Goal: Information Seeking & Learning: Understand process/instructions

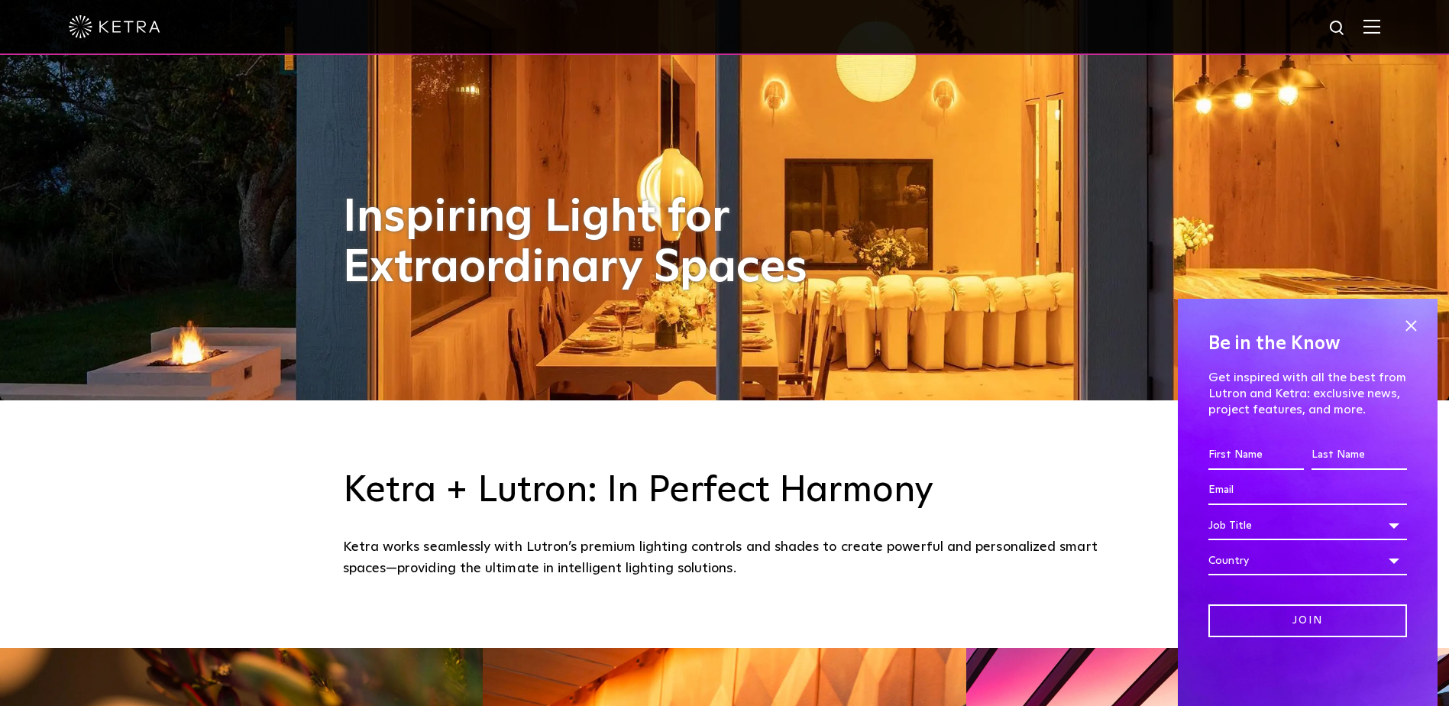
scroll to position [458, 0]
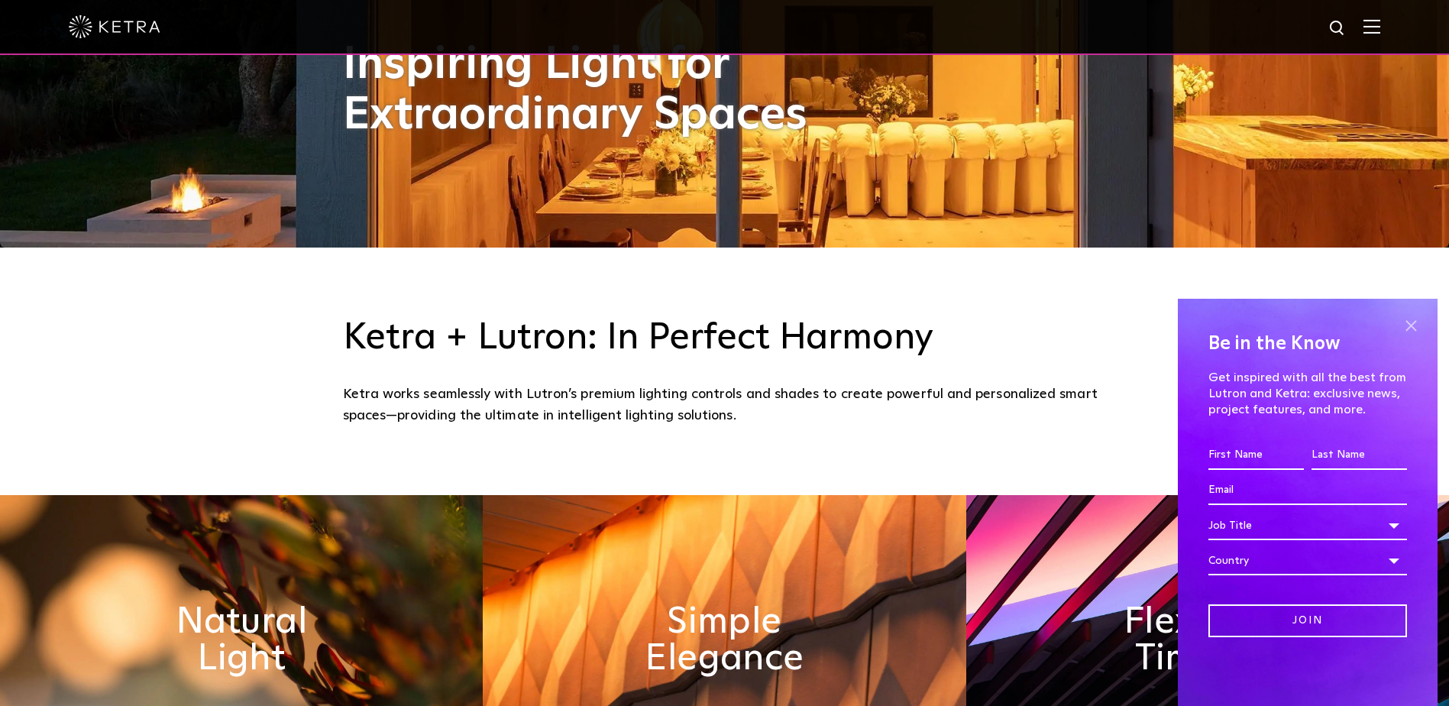
click at [1408, 320] on span at bounding box center [1410, 325] width 23 height 23
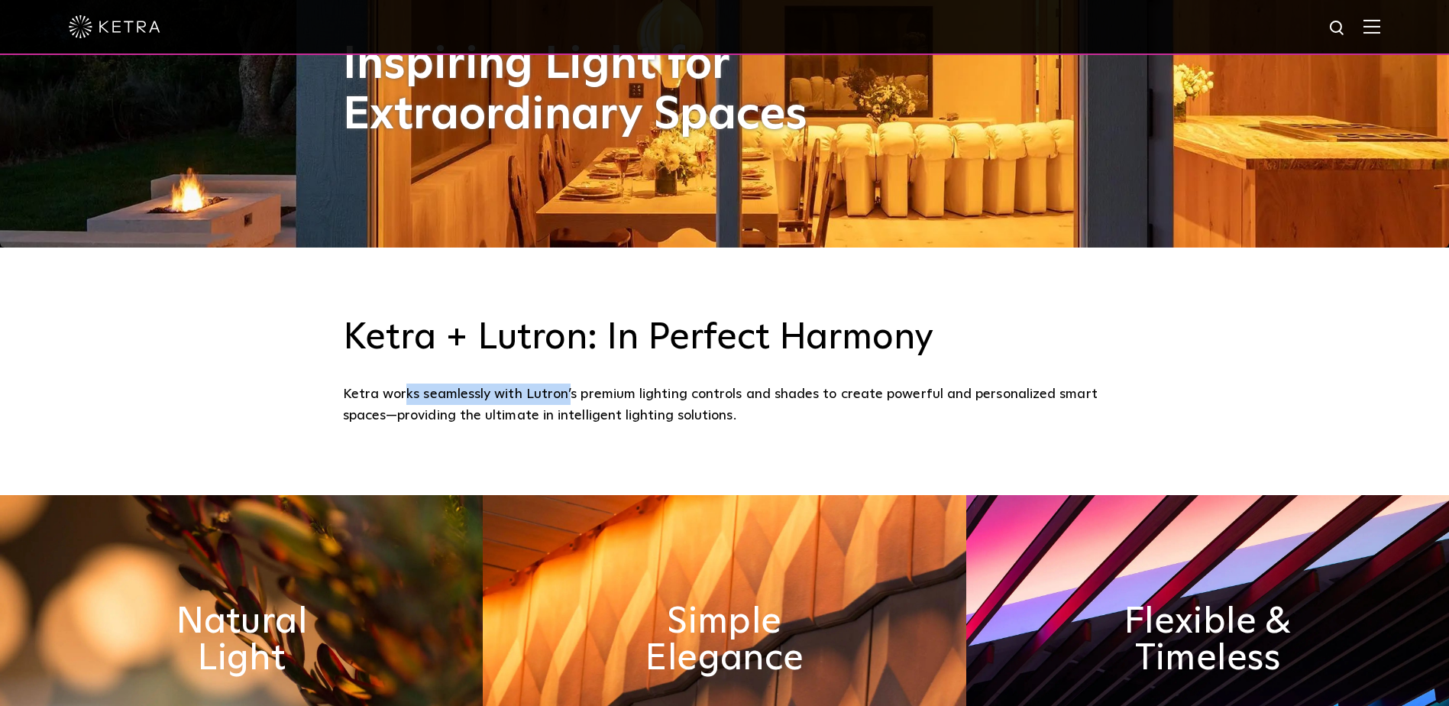
drag, startPoint x: 413, startPoint y: 391, endPoint x: 571, endPoint y: 383, distance: 158.3
click at [571, 383] on div "Ketra works seamlessly with Lutron’s premium lighting controls and shades to cr…" at bounding box center [725, 405] width 764 height 44
click at [574, 383] on div "Ketra works seamlessly with Lutron’s premium lighting controls and shades to cr…" at bounding box center [725, 405] width 764 height 44
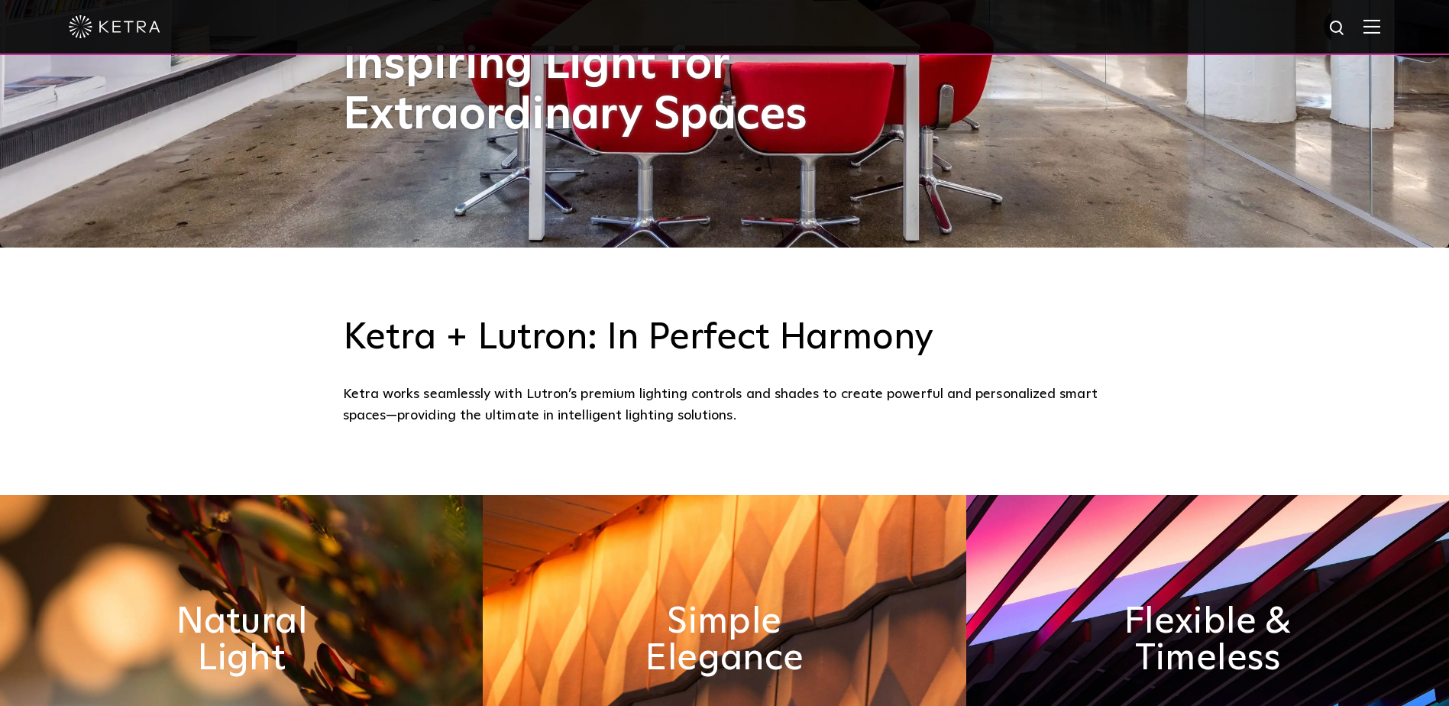
scroll to position [535, 0]
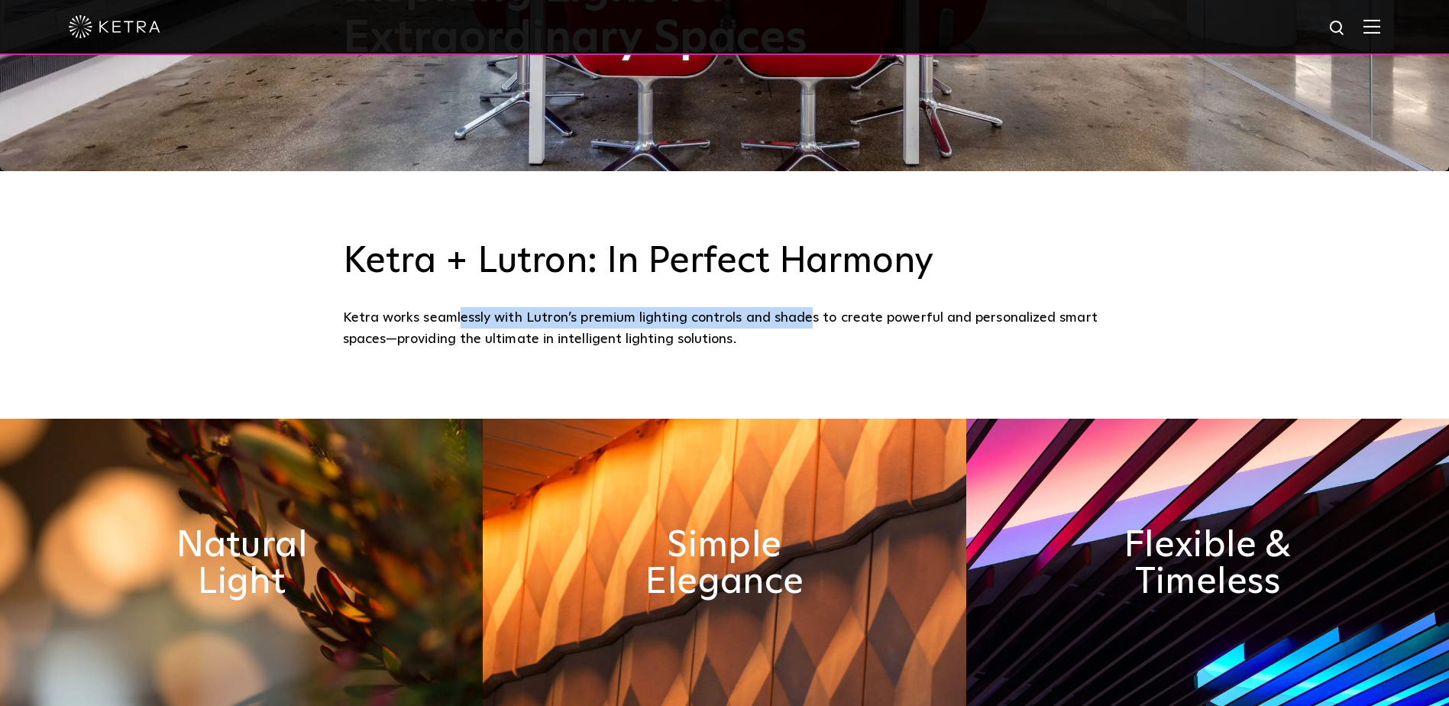
drag, startPoint x: 460, startPoint y: 313, endPoint x: 809, endPoint y: 304, distance: 349.1
click at [809, 304] on div "Ketra + Lutron: In Perfect Harmony Ketra works seamlessly with Lutron’s premium…" at bounding box center [725, 295] width 764 height 110
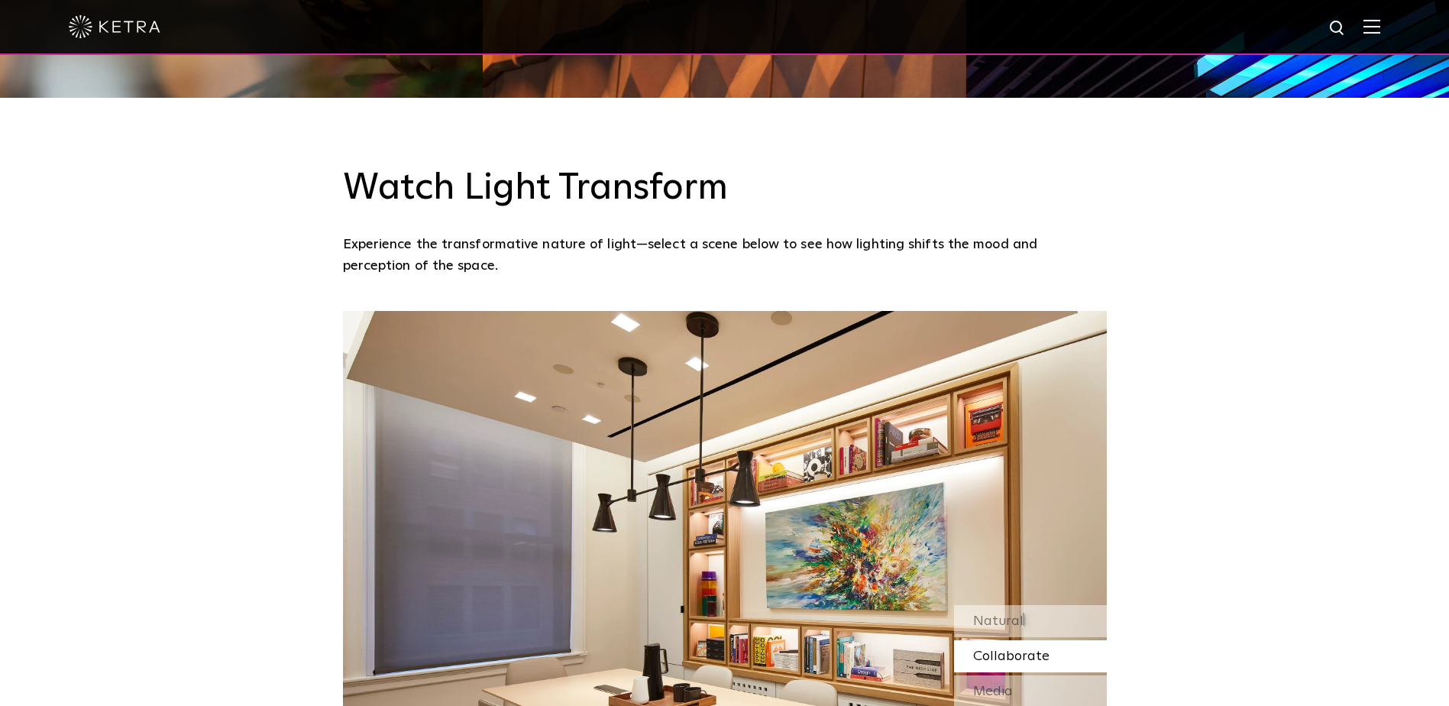
scroll to position [1375, 0]
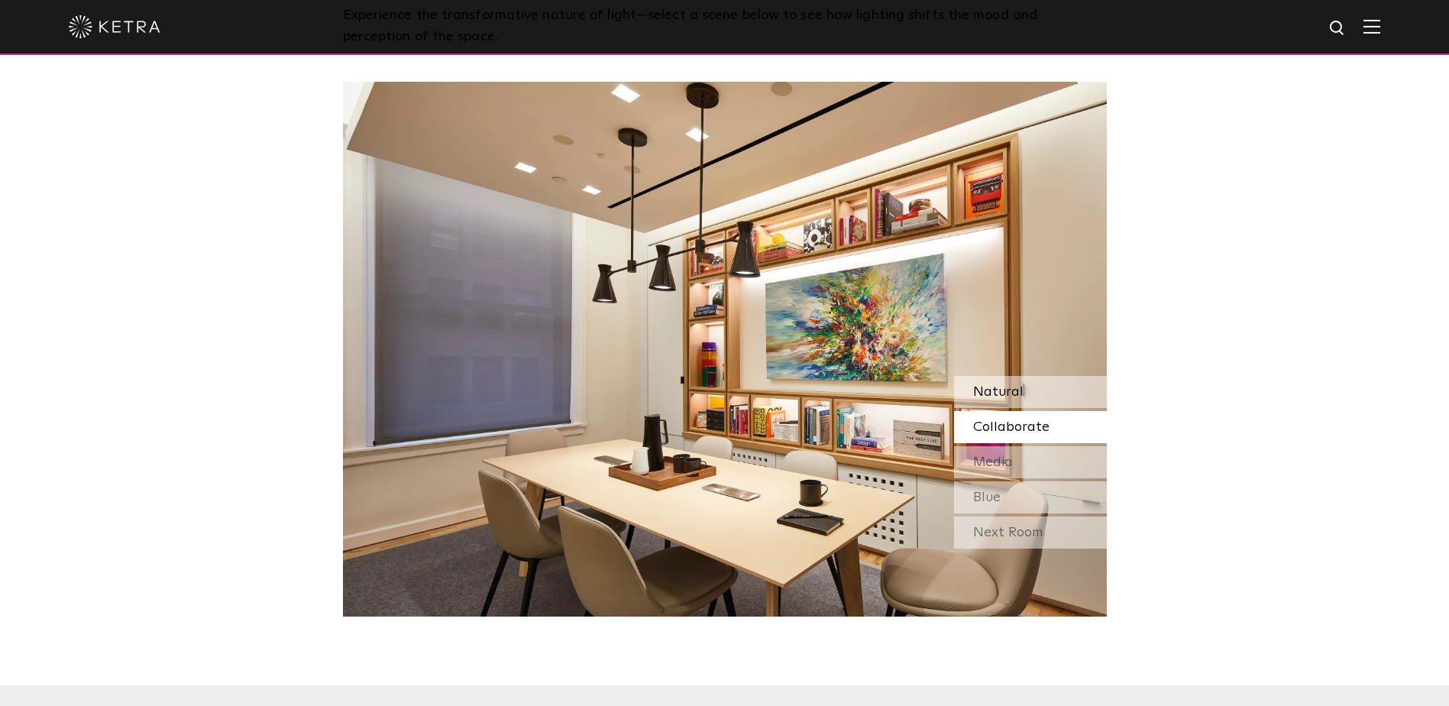
click at [994, 386] on span "Natural" at bounding box center [998, 392] width 50 height 14
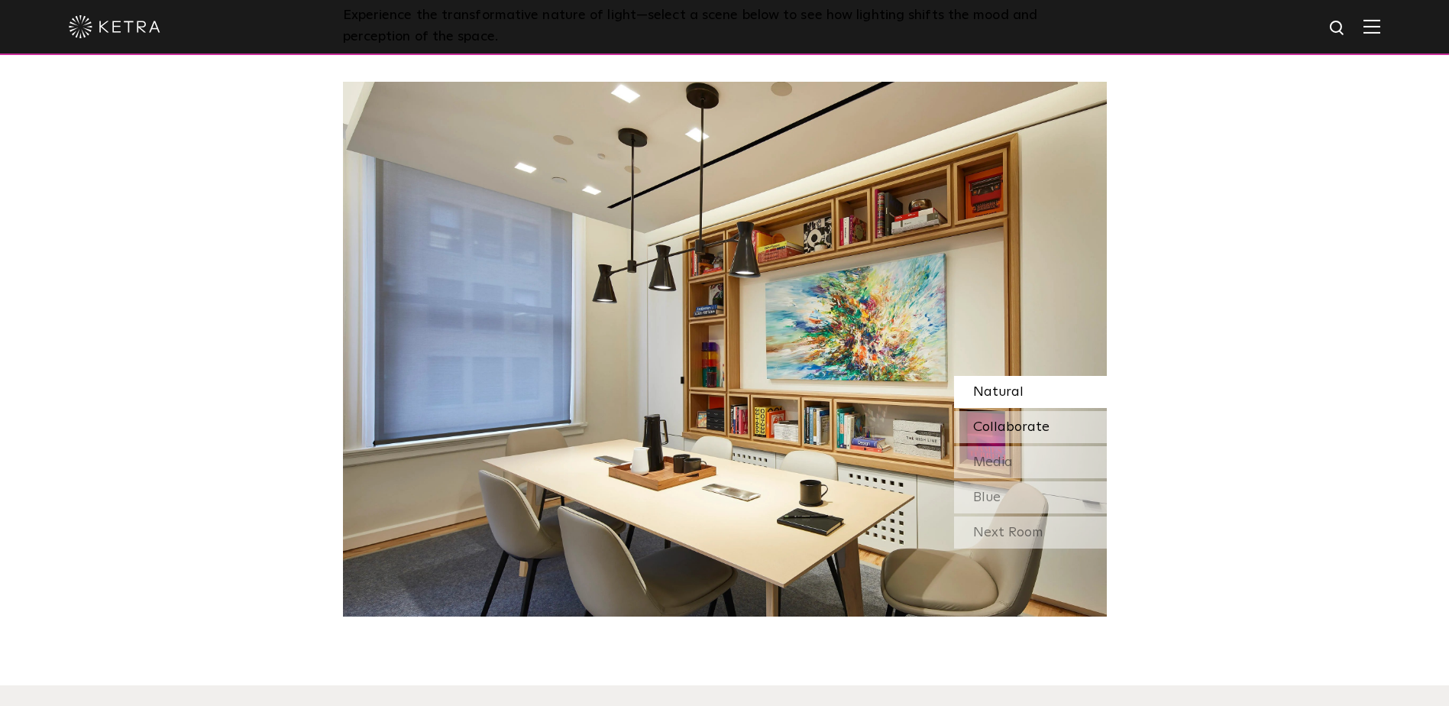
click at [985, 422] on span "Collaborate" at bounding box center [1011, 427] width 76 height 14
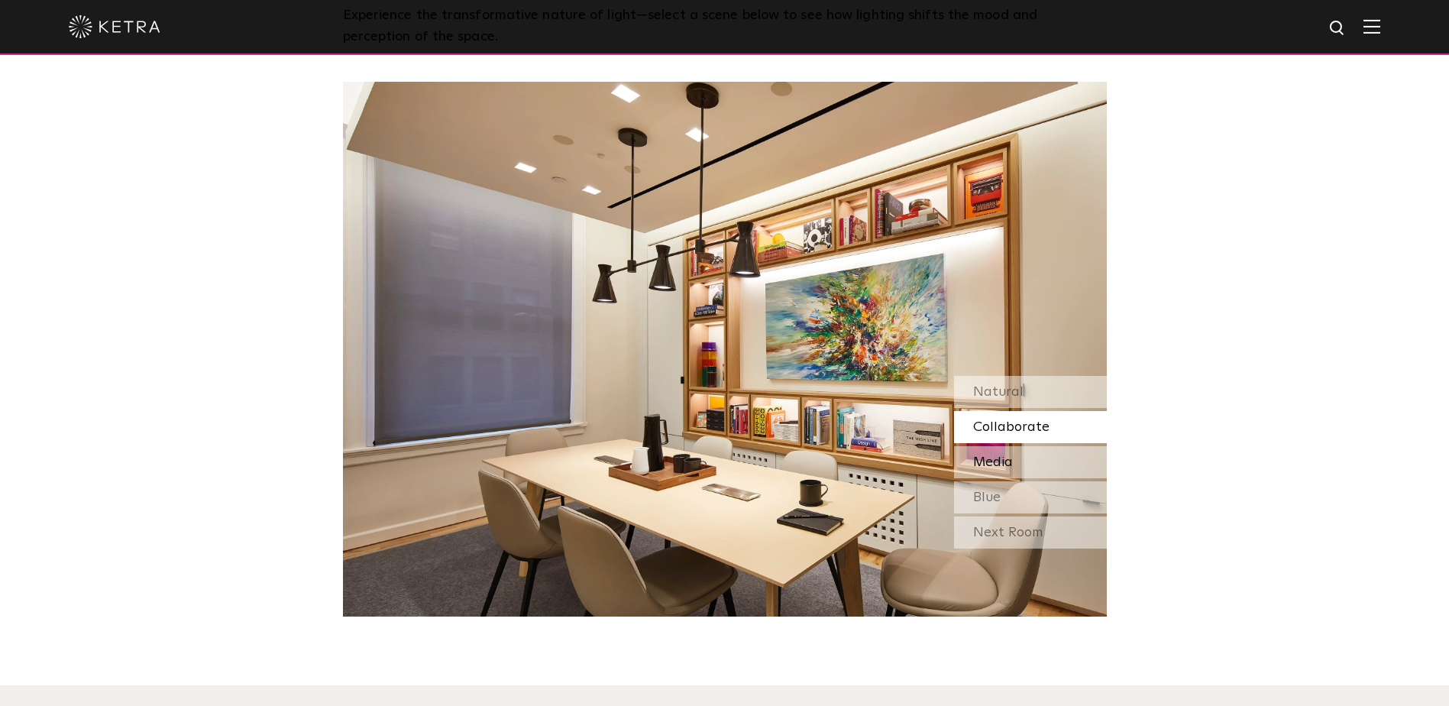
click at [985, 466] on span "Media" at bounding box center [993, 462] width 40 height 14
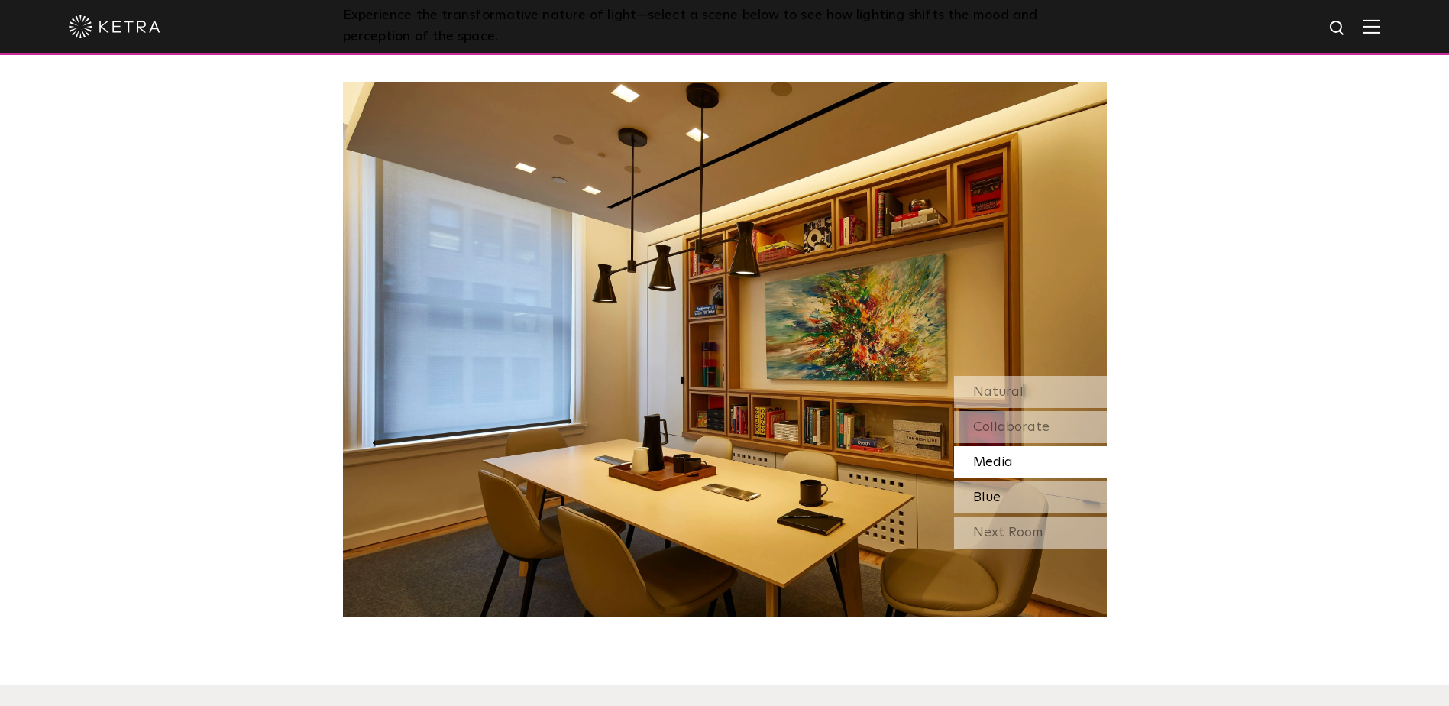
click at [999, 499] on span "Blue" at bounding box center [986, 497] width 27 height 14
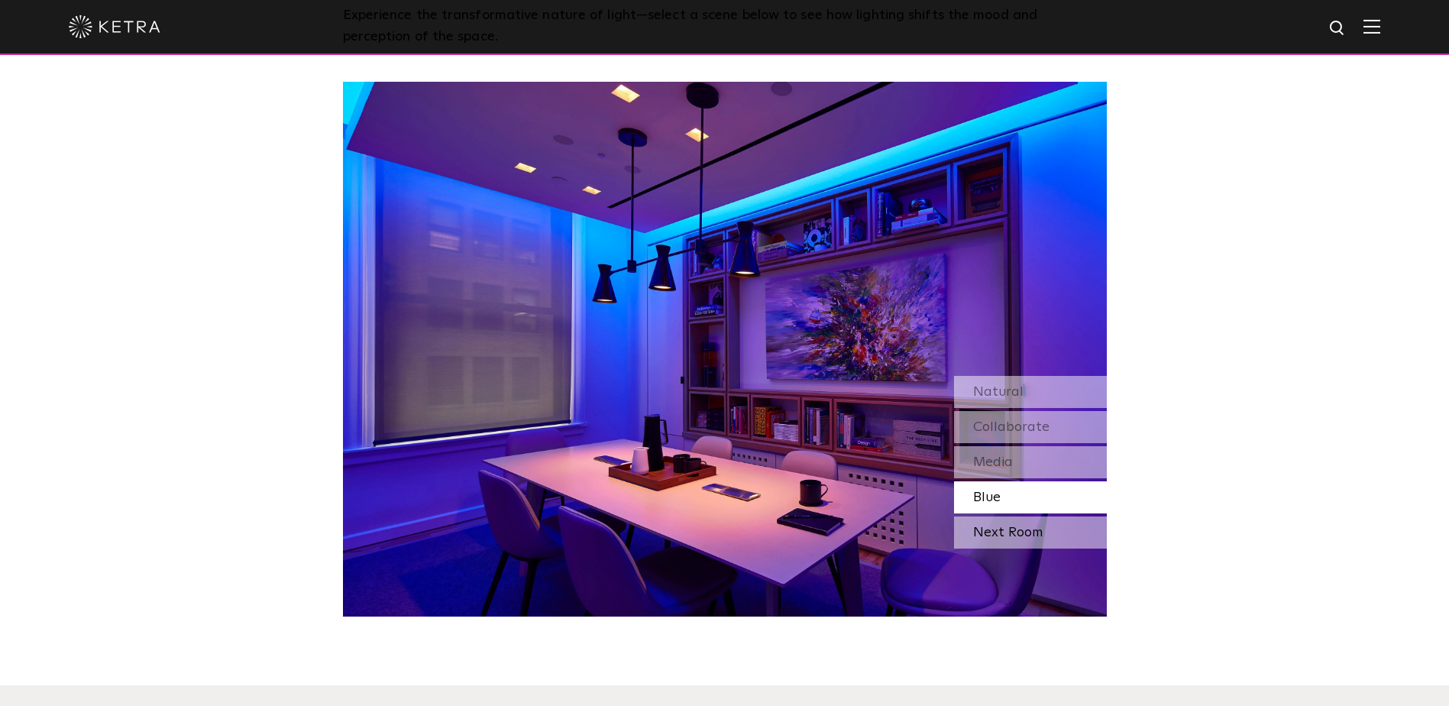
click at [1002, 534] on div "Next Room" at bounding box center [1030, 532] width 153 height 32
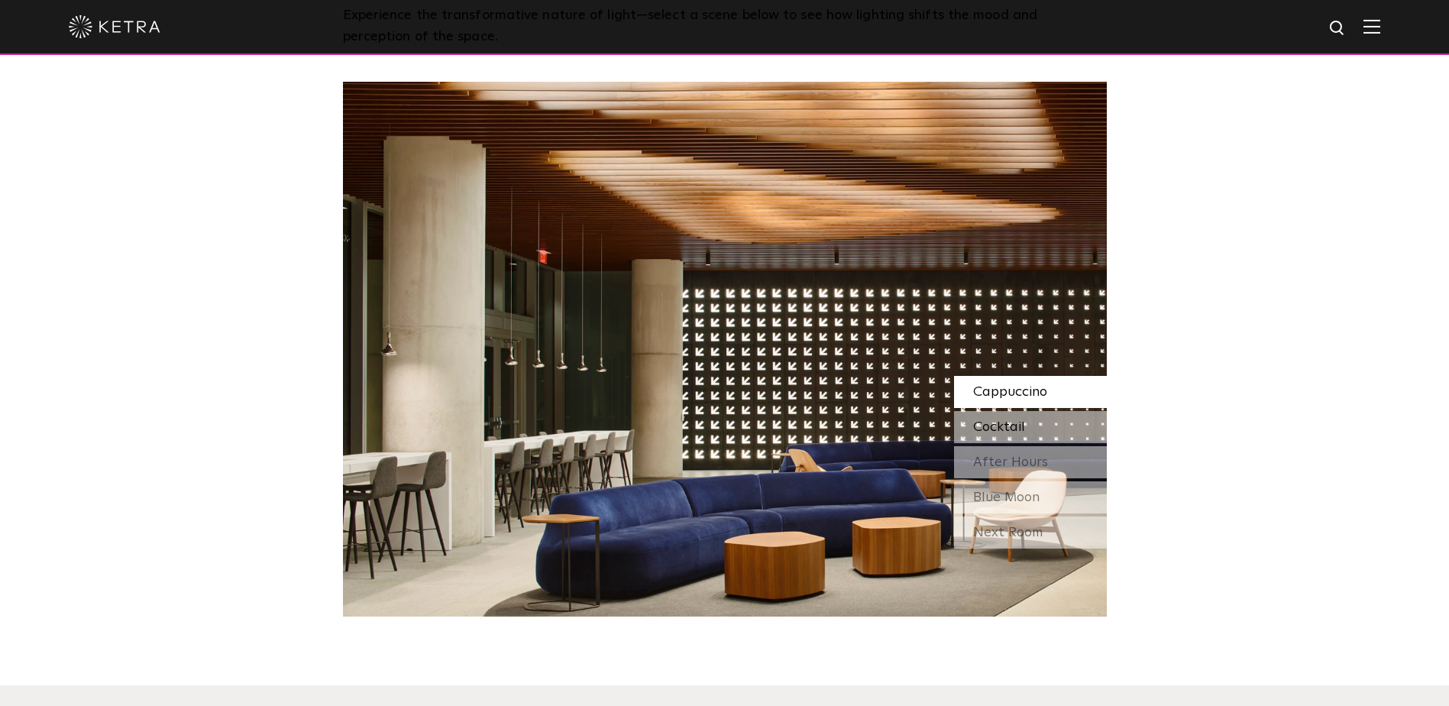
click at [1003, 420] on span "Cocktail" at bounding box center [999, 427] width 52 height 14
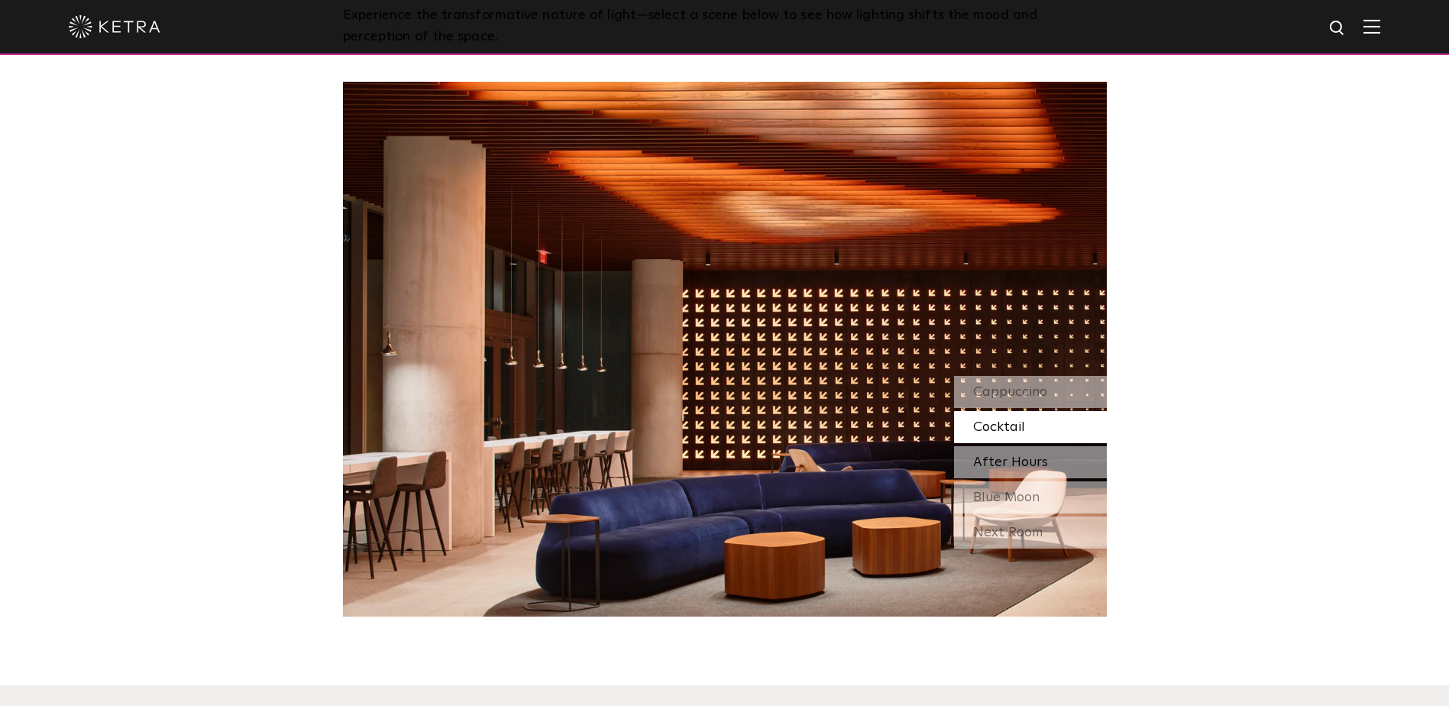
click at [1008, 459] on span "After Hours" at bounding box center [1010, 462] width 75 height 14
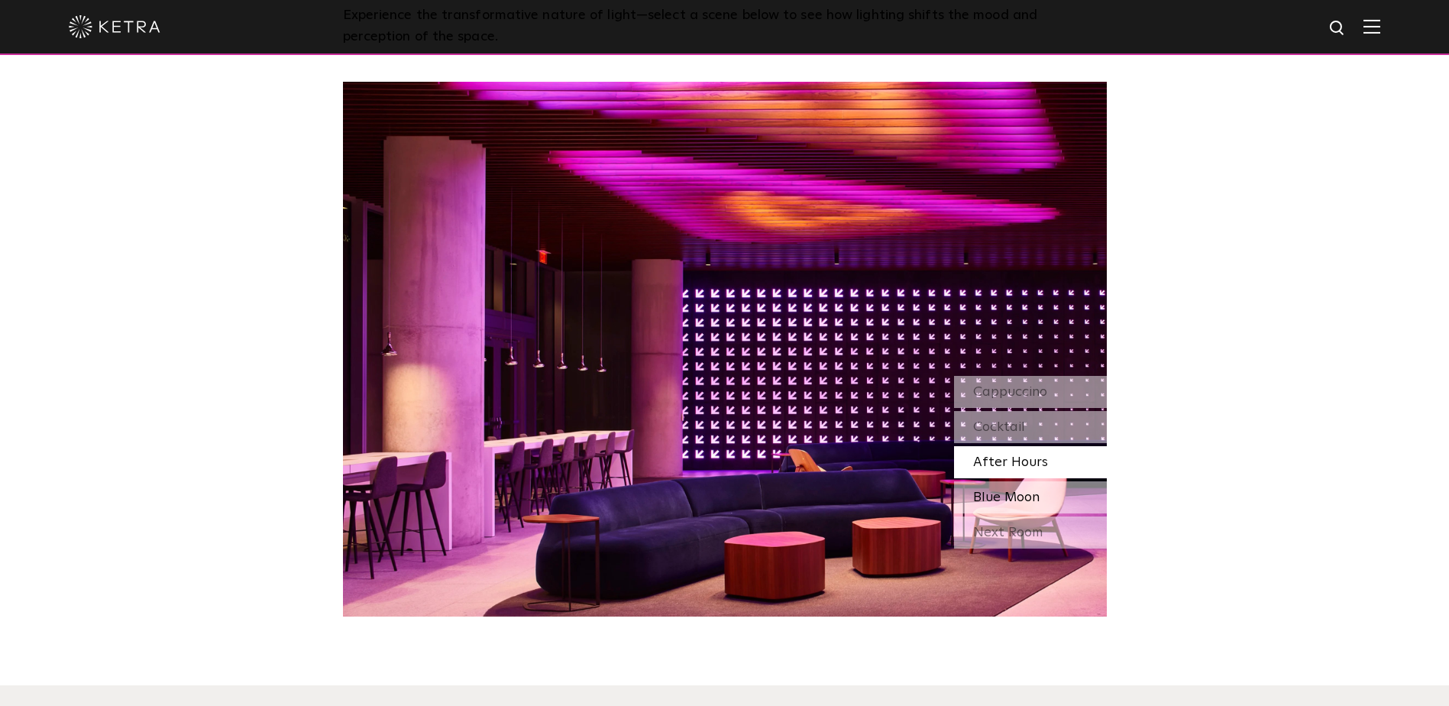
click at [1014, 496] on span "Blue Moon" at bounding box center [1006, 497] width 66 height 14
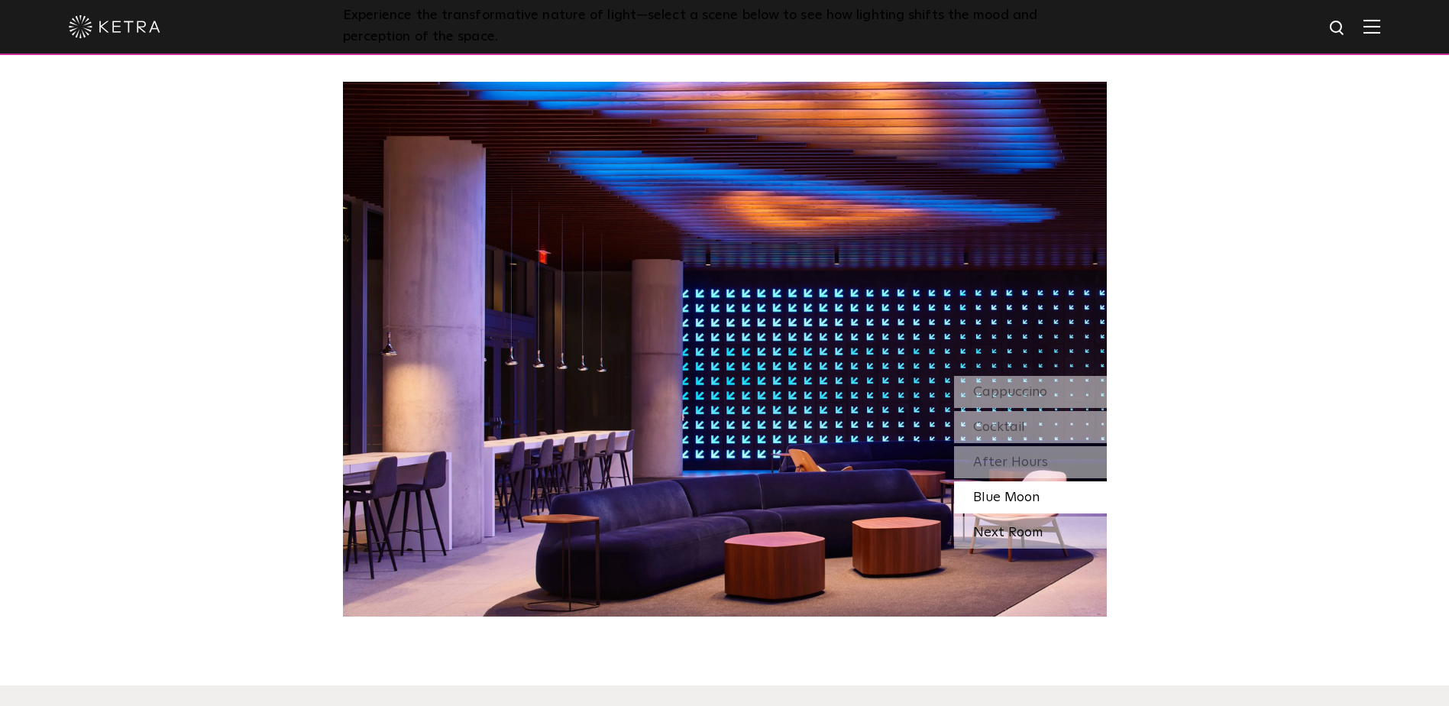
click at [1018, 535] on div "Next Room" at bounding box center [1030, 532] width 153 height 32
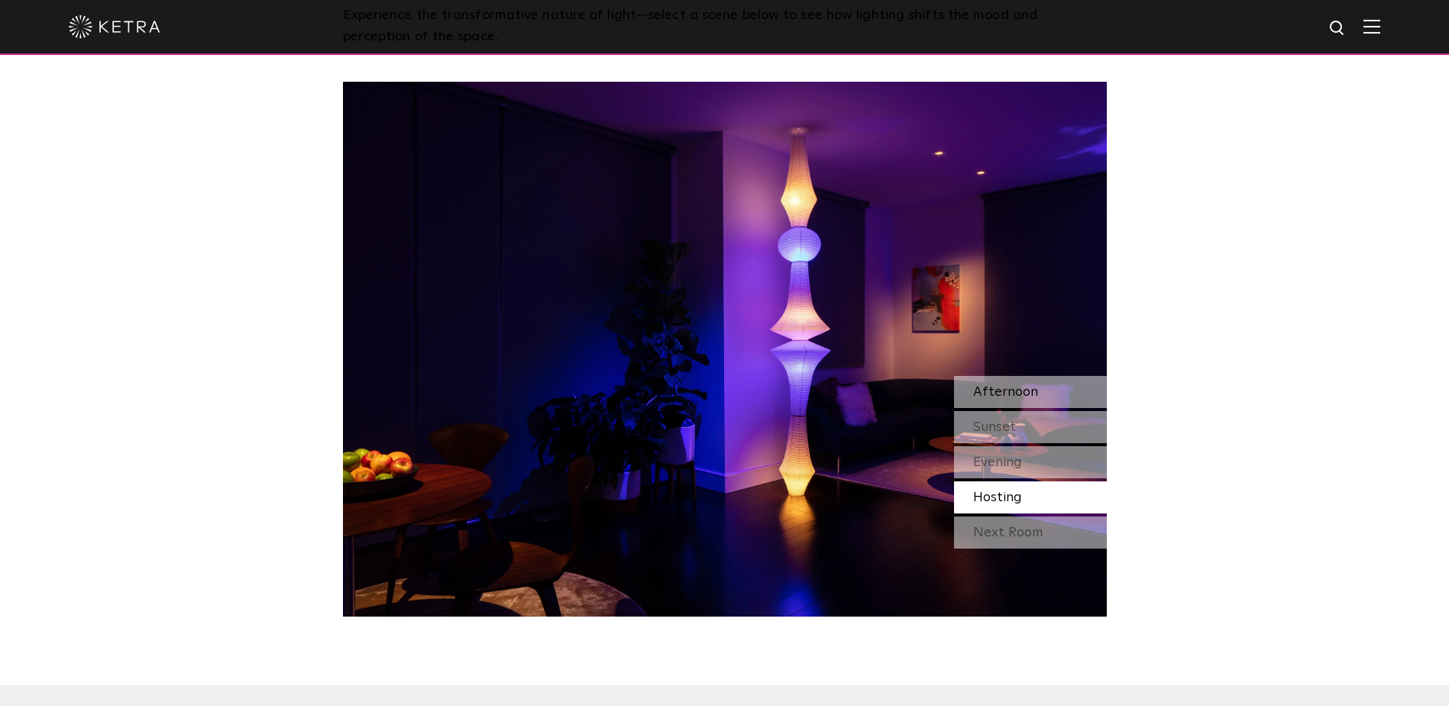
click at [1017, 394] on span "Afternoon" at bounding box center [1005, 392] width 65 height 14
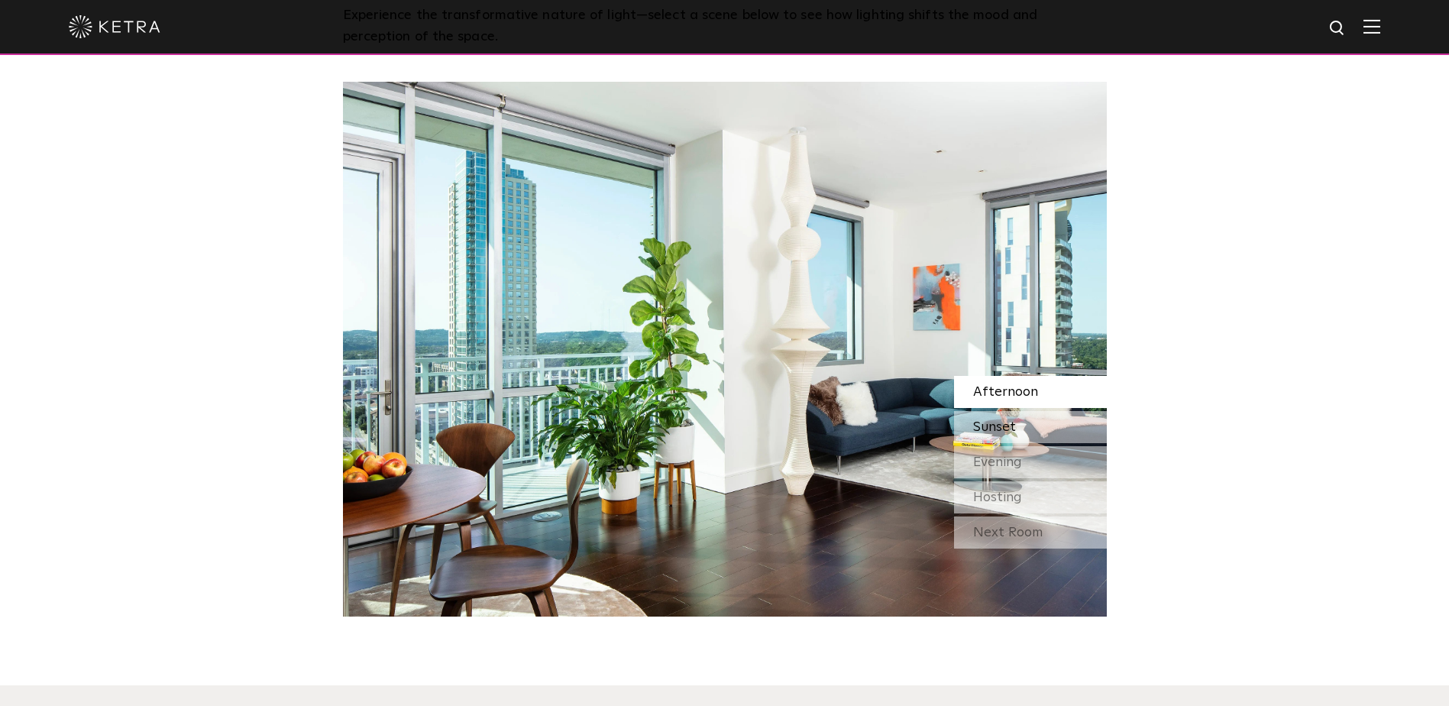
click at [1010, 422] on span "Sunset" at bounding box center [994, 427] width 43 height 14
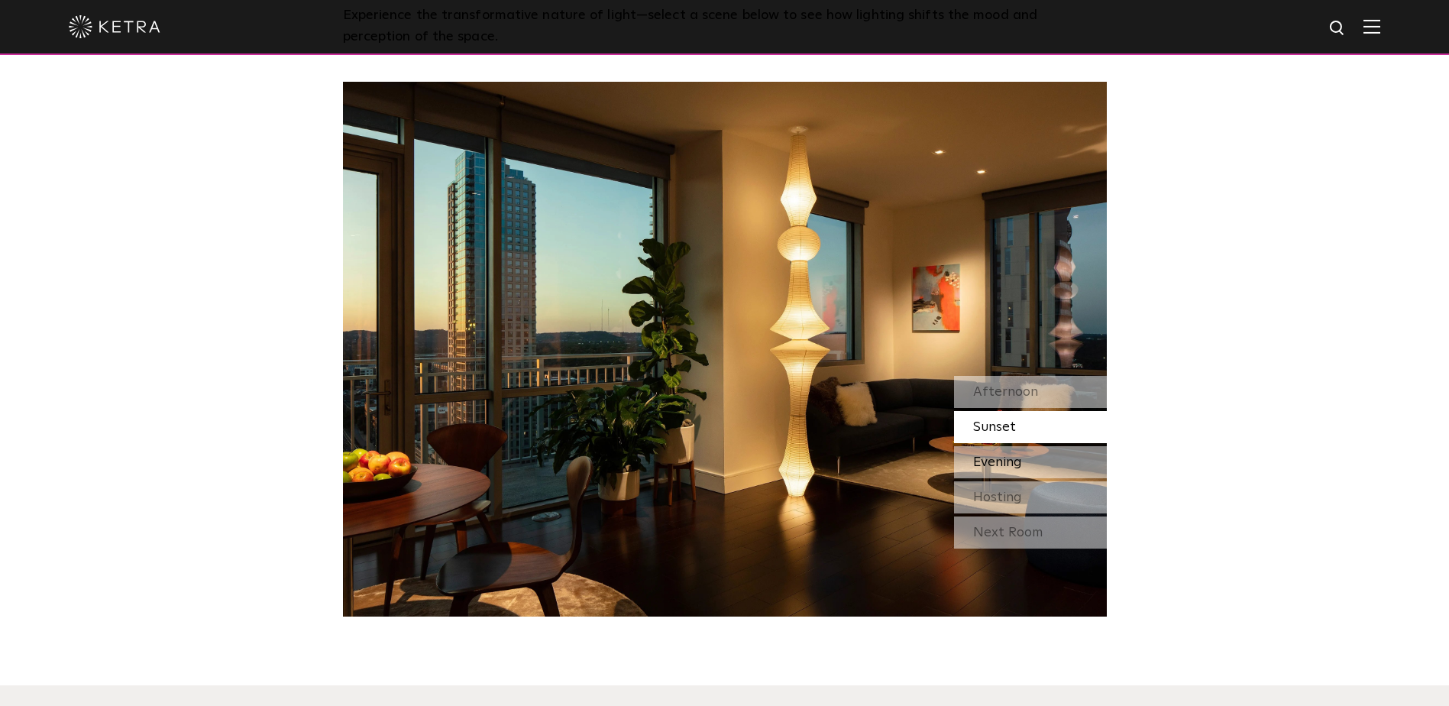
click at [1005, 458] on span "Evening" at bounding box center [997, 462] width 49 height 14
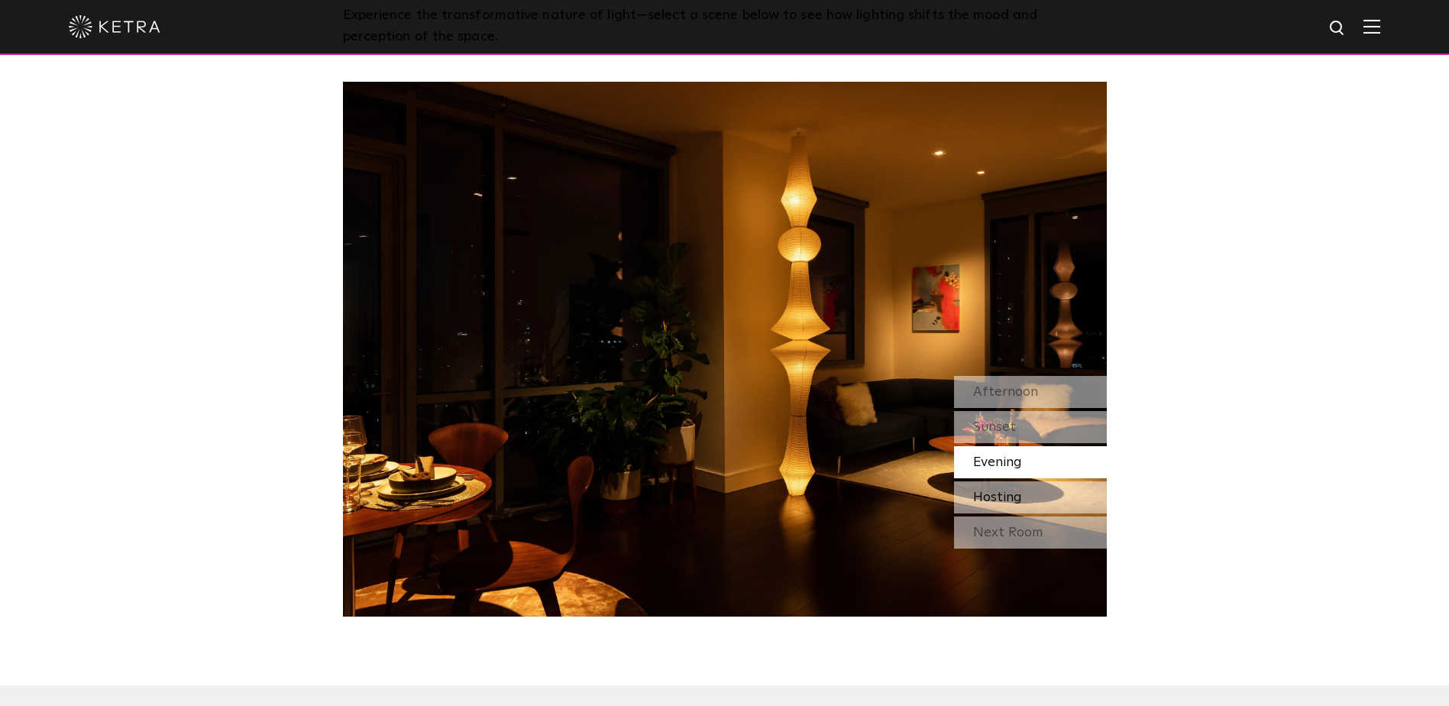
click at [1012, 499] on span "Hosting" at bounding box center [997, 497] width 49 height 14
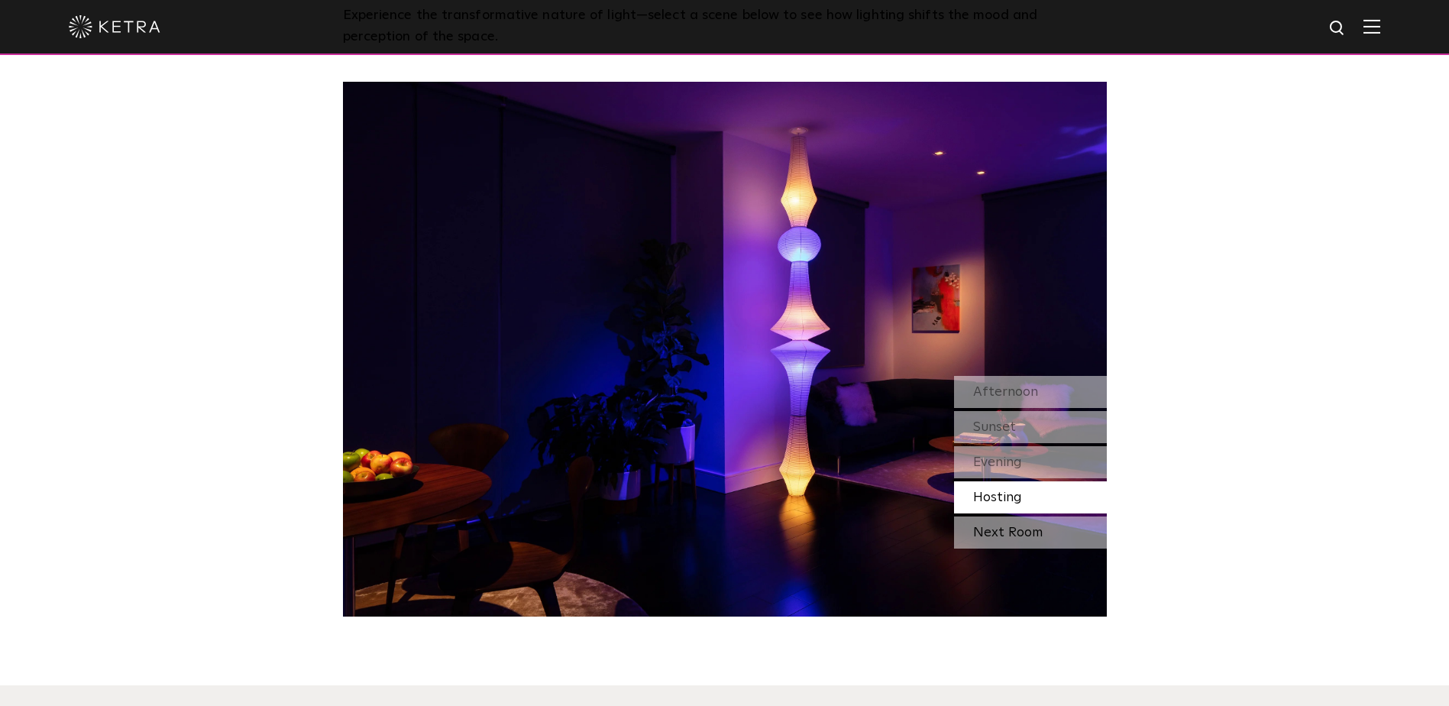
click at [1016, 527] on div "Next Room" at bounding box center [1030, 532] width 153 height 32
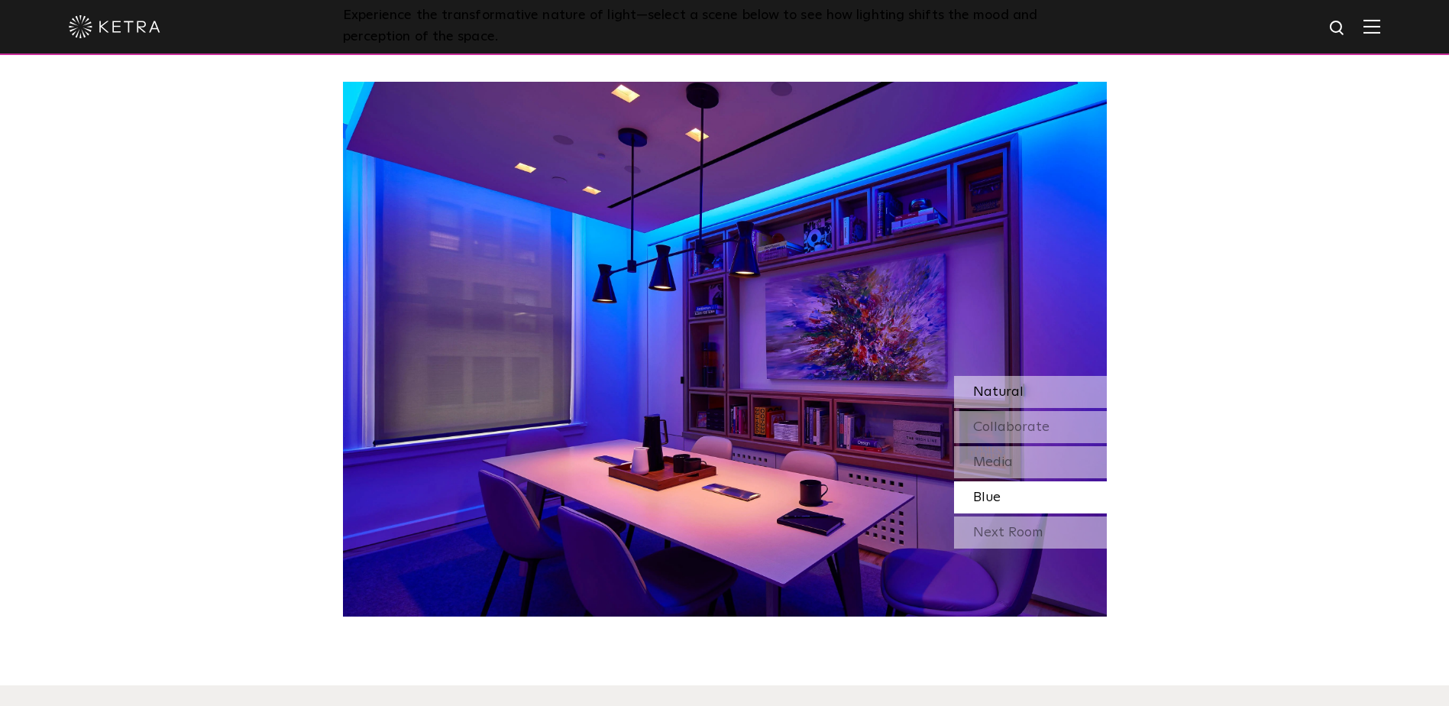
drag, startPoint x: 1032, startPoint y: 394, endPoint x: 1032, endPoint y: 408, distance: 13.7
click at [1032, 393] on div "Natural" at bounding box center [1030, 392] width 153 height 32
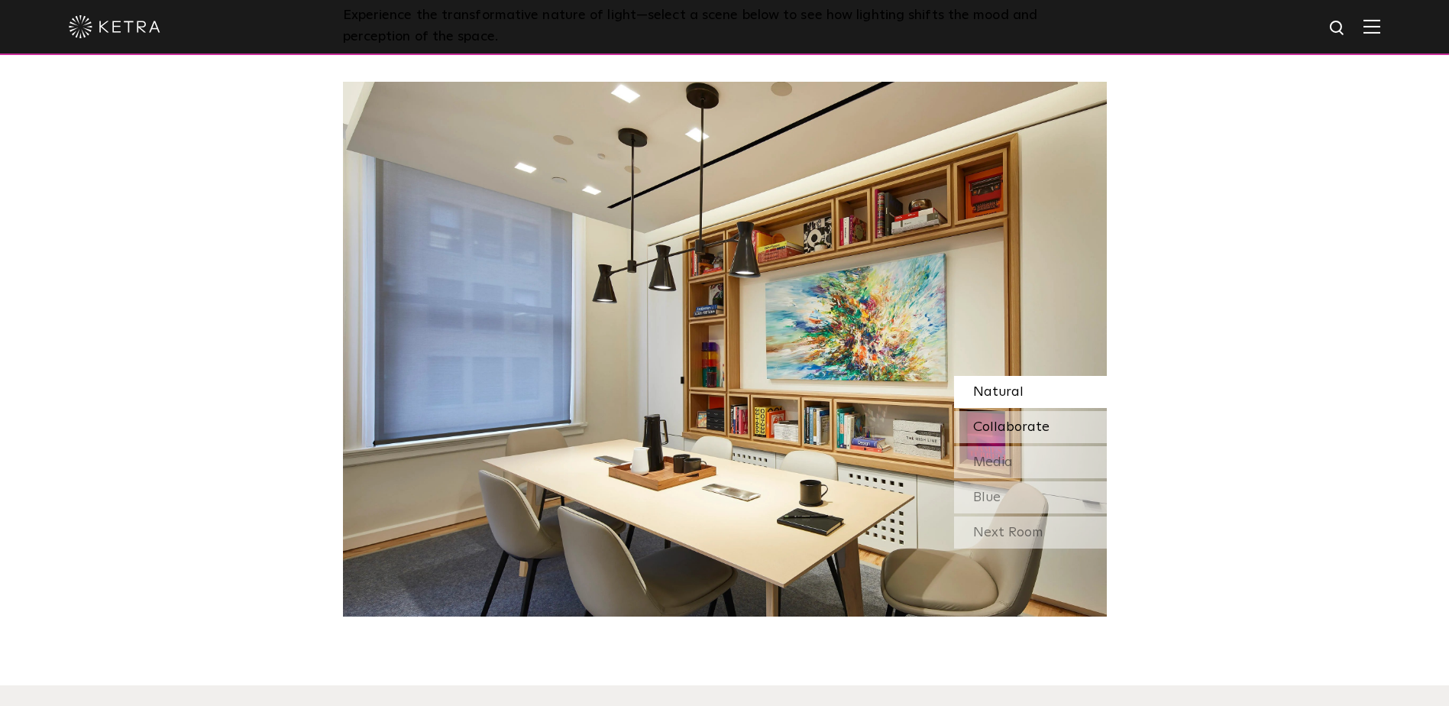
click at [1032, 422] on span "Collaborate" at bounding box center [1011, 427] width 76 height 14
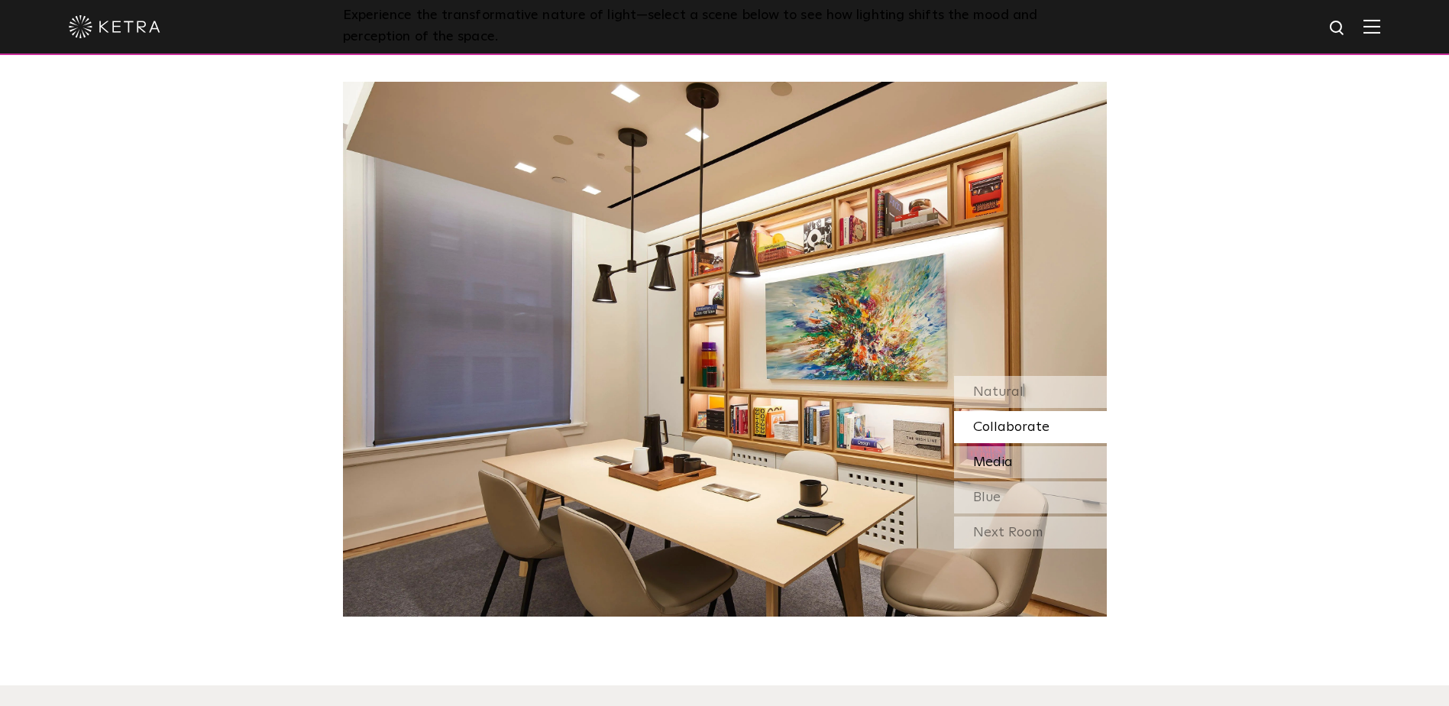
click at [1027, 465] on div "Media" at bounding box center [1030, 462] width 153 height 32
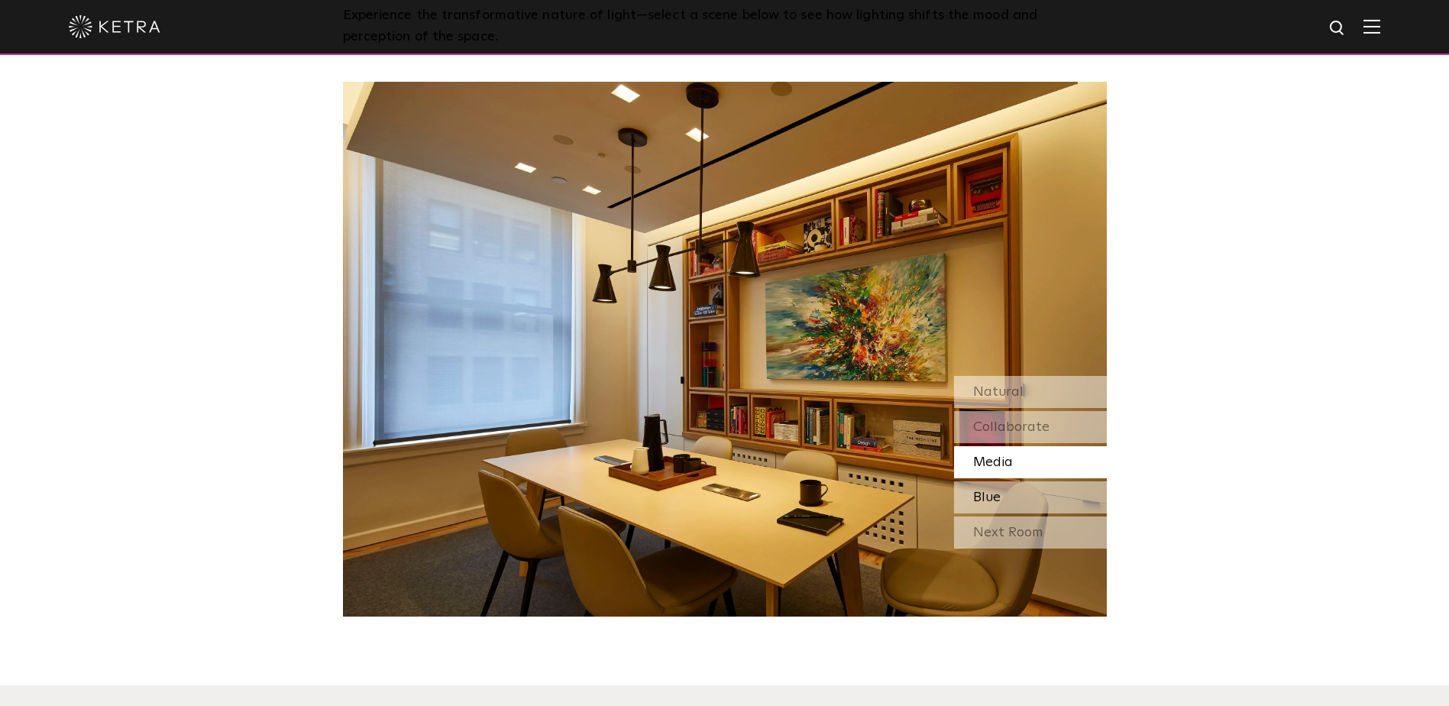
click at [1032, 491] on div "Blue" at bounding box center [1030, 497] width 153 height 32
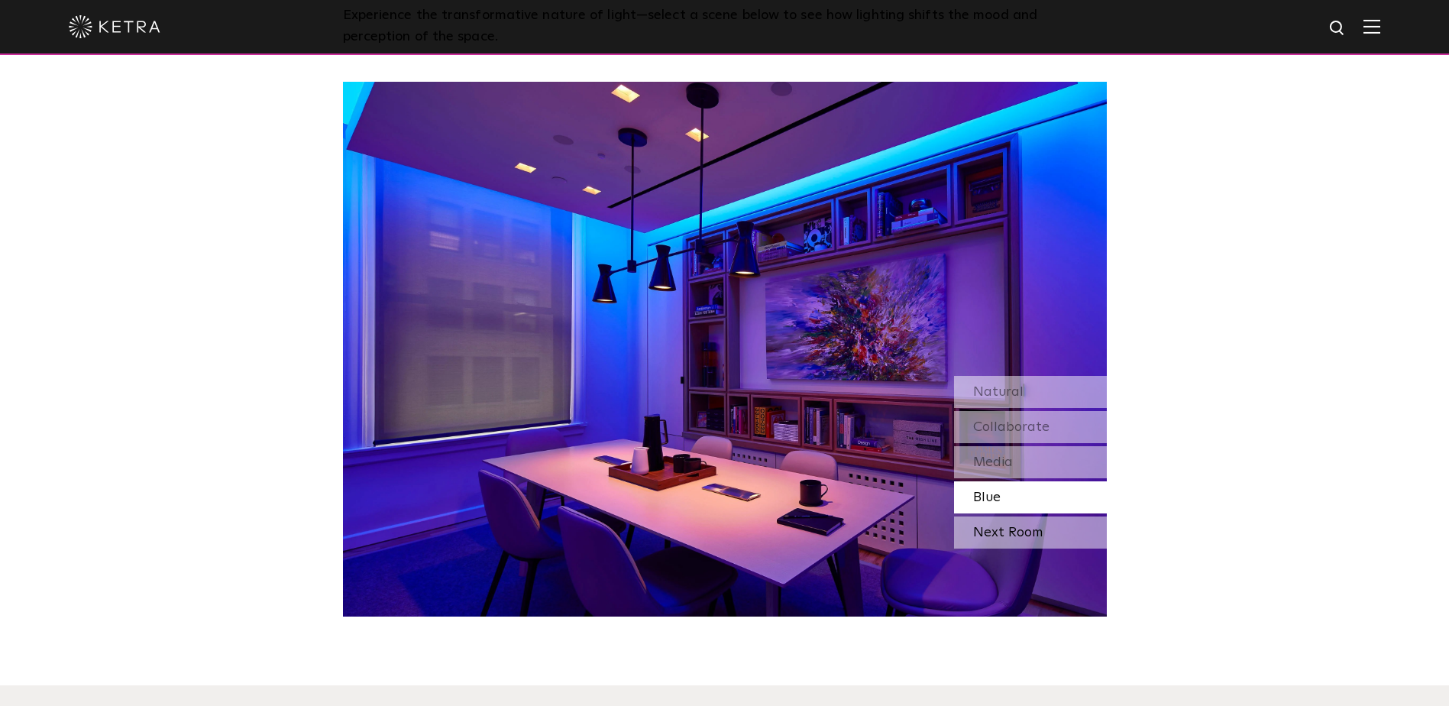
click at [1027, 537] on div "Next Room" at bounding box center [1030, 532] width 153 height 32
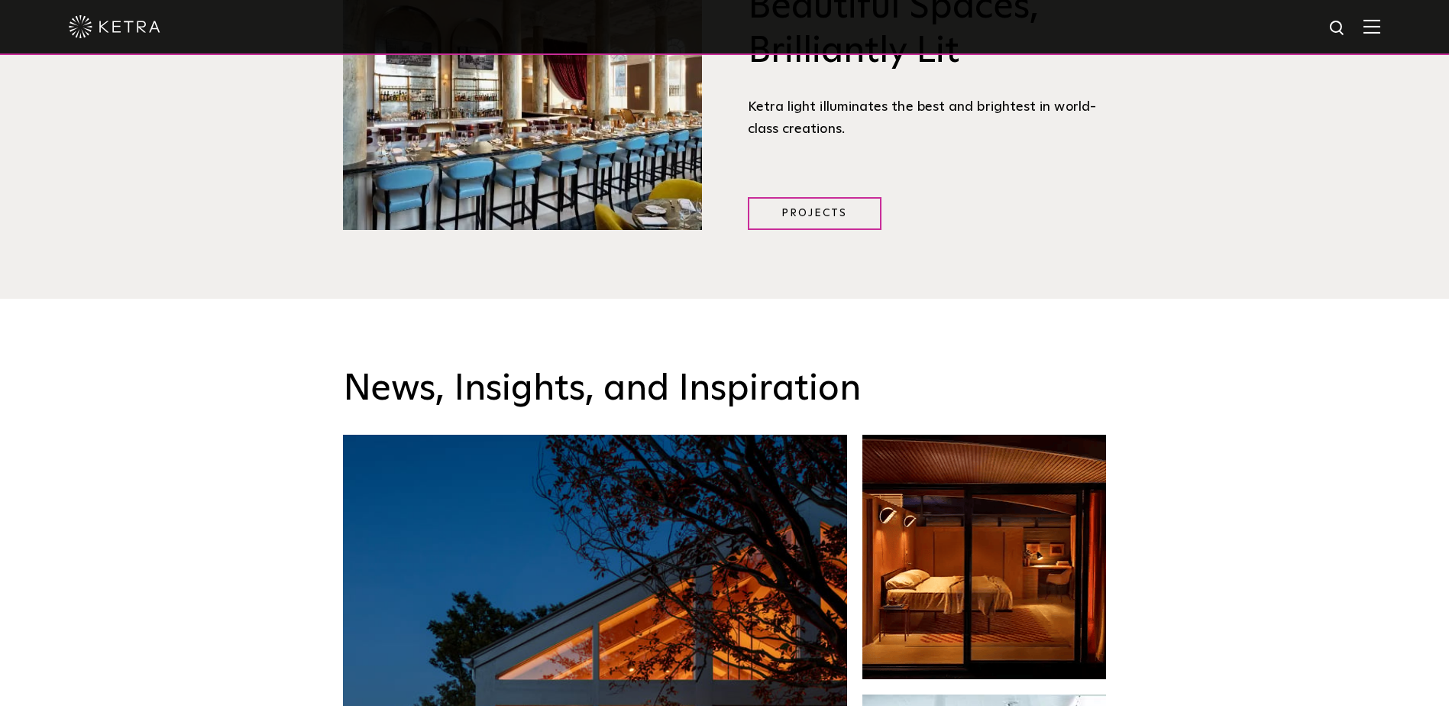
scroll to position [1990, 0]
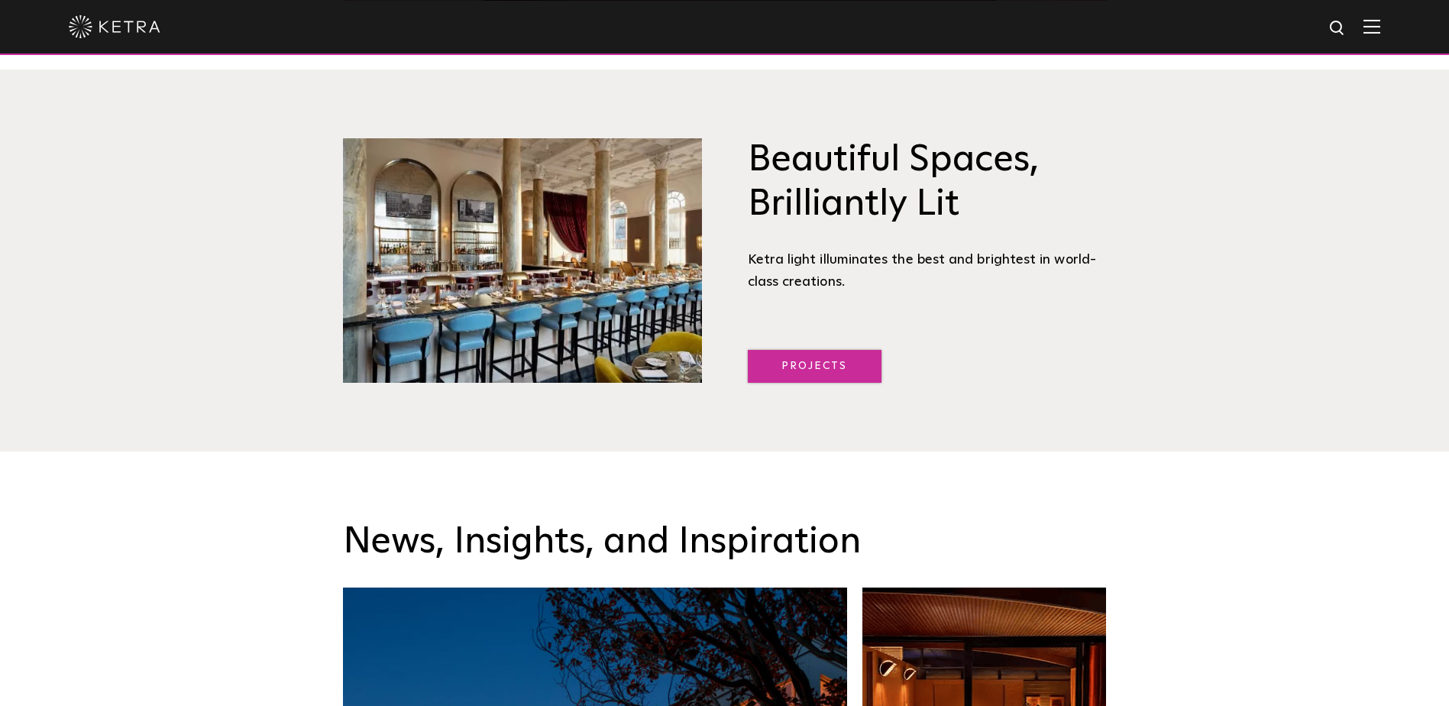
click at [818, 364] on link "Projects" at bounding box center [815, 366] width 134 height 33
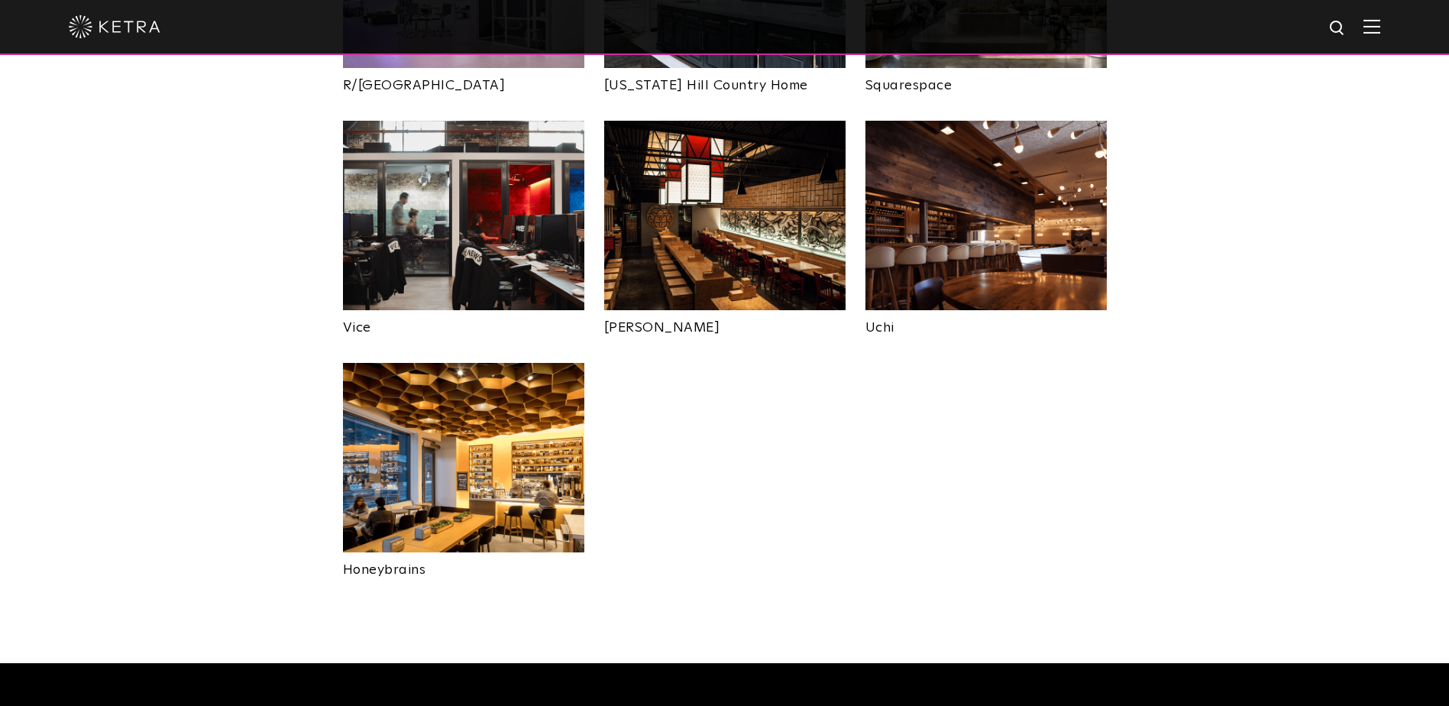
scroll to position [3360, 0]
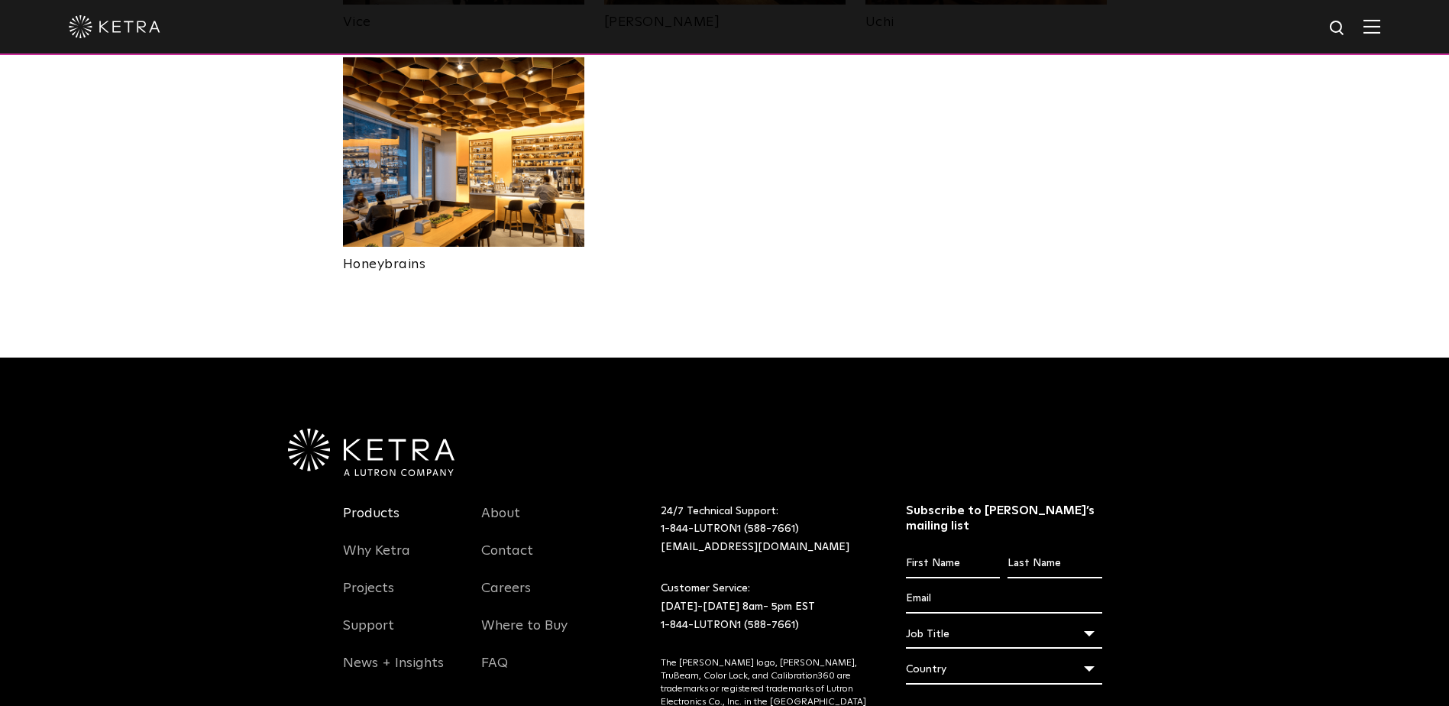
click at [374, 505] on link "Products" at bounding box center [371, 522] width 57 height 35
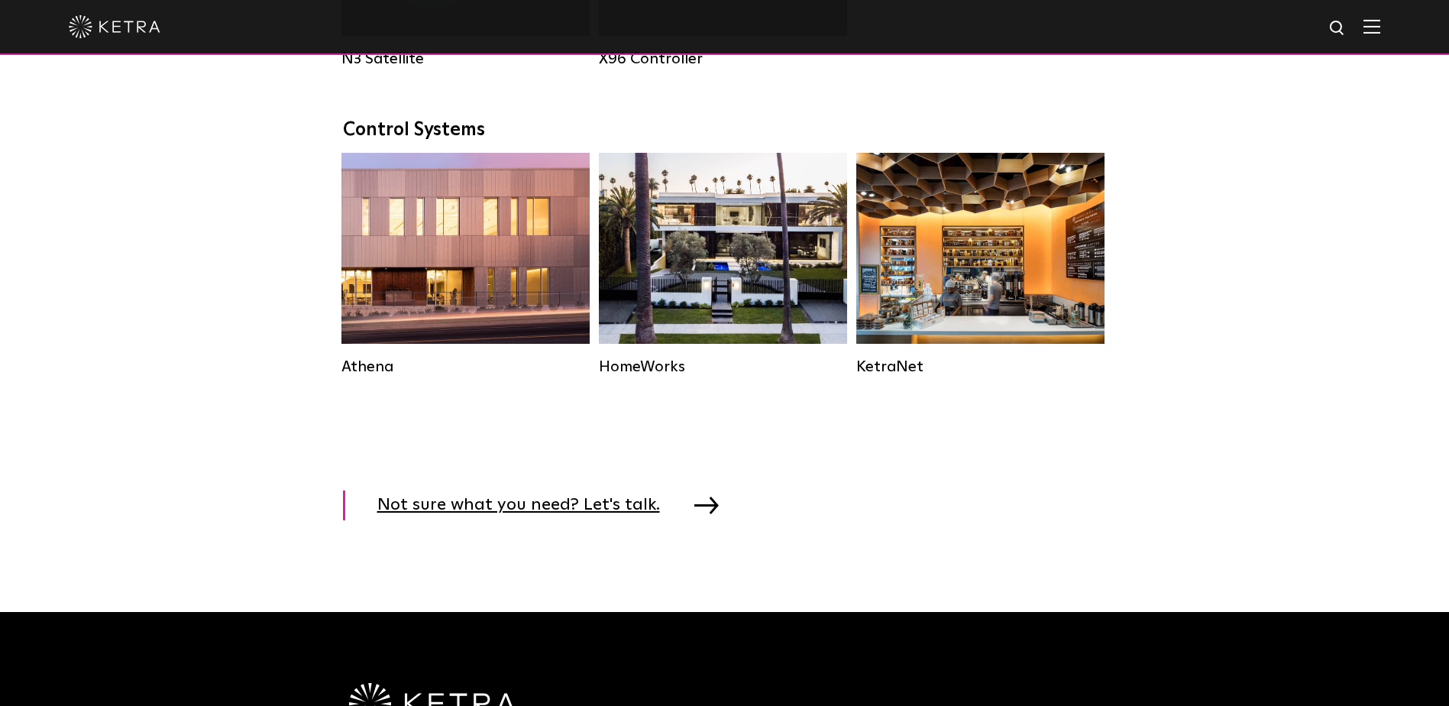
scroll to position [2062, 0]
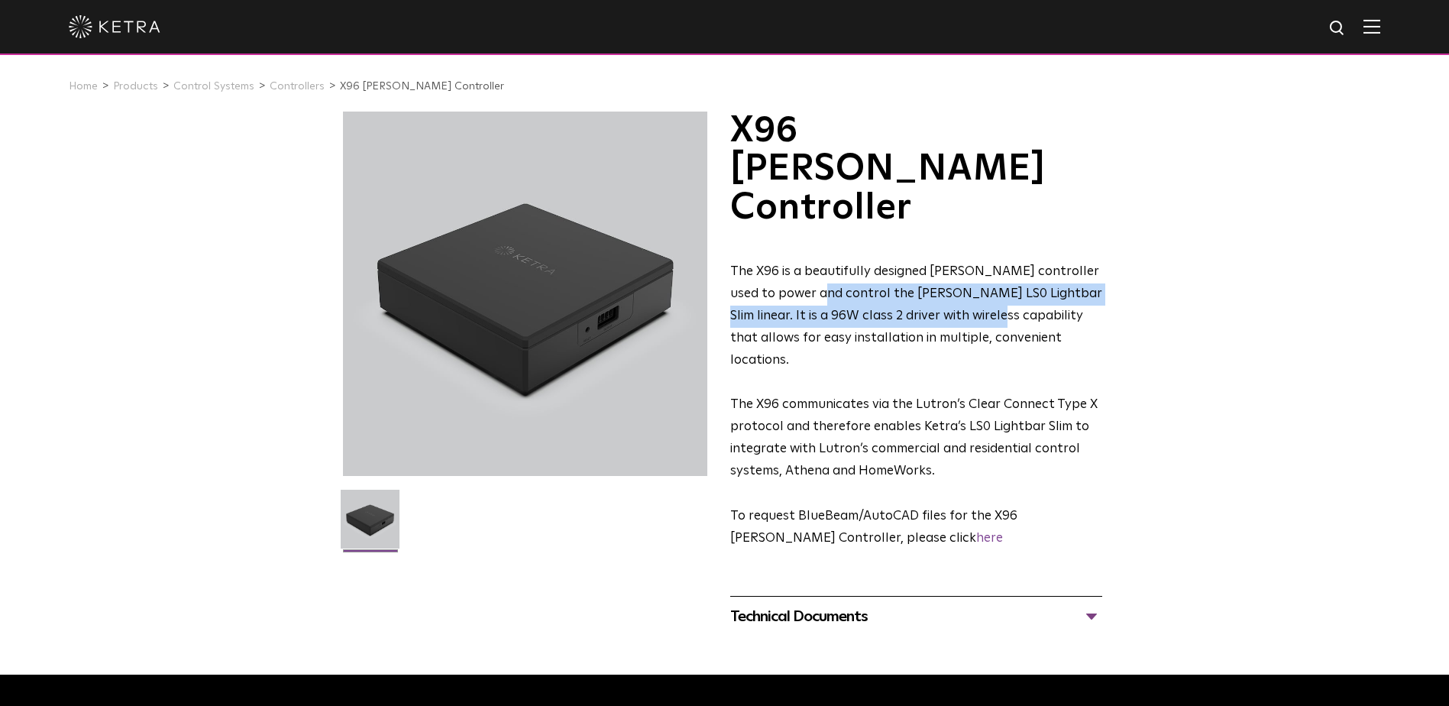
drag, startPoint x: 830, startPoint y: 213, endPoint x: 995, endPoint y: 234, distance: 166.3
click at [995, 265] on span "The X96 is a beautifully designed Ketra controller used to power and control th…" at bounding box center [916, 316] width 372 height 102
click at [990, 265] on span "The X96 is a beautifully designed Ketra controller used to power and control th…" at bounding box center [916, 316] width 372 height 102
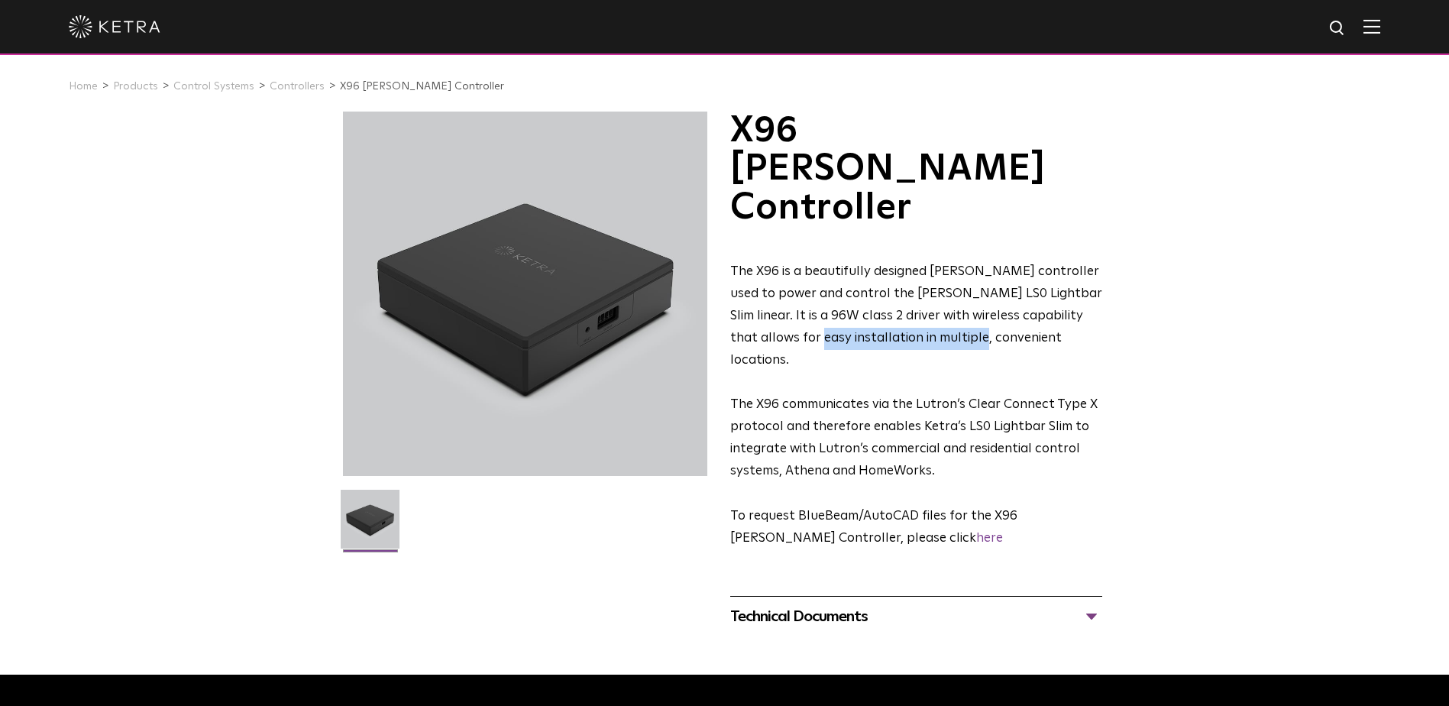
drag, startPoint x: 793, startPoint y: 266, endPoint x: 955, endPoint y: 253, distance: 163.2
click at [955, 265] on span "The X96 is a beautifully designed Ketra controller used to power and control th…" at bounding box center [916, 316] width 372 height 102
drag, startPoint x: 955, startPoint y: 253, endPoint x: 881, endPoint y: 334, distance: 109.7
click at [881, 398] on span "The X96 communicates via the Lutron’s Clear Connect Type X protocol and therefo…" at bounding box center [913, 437] width 367 height 79
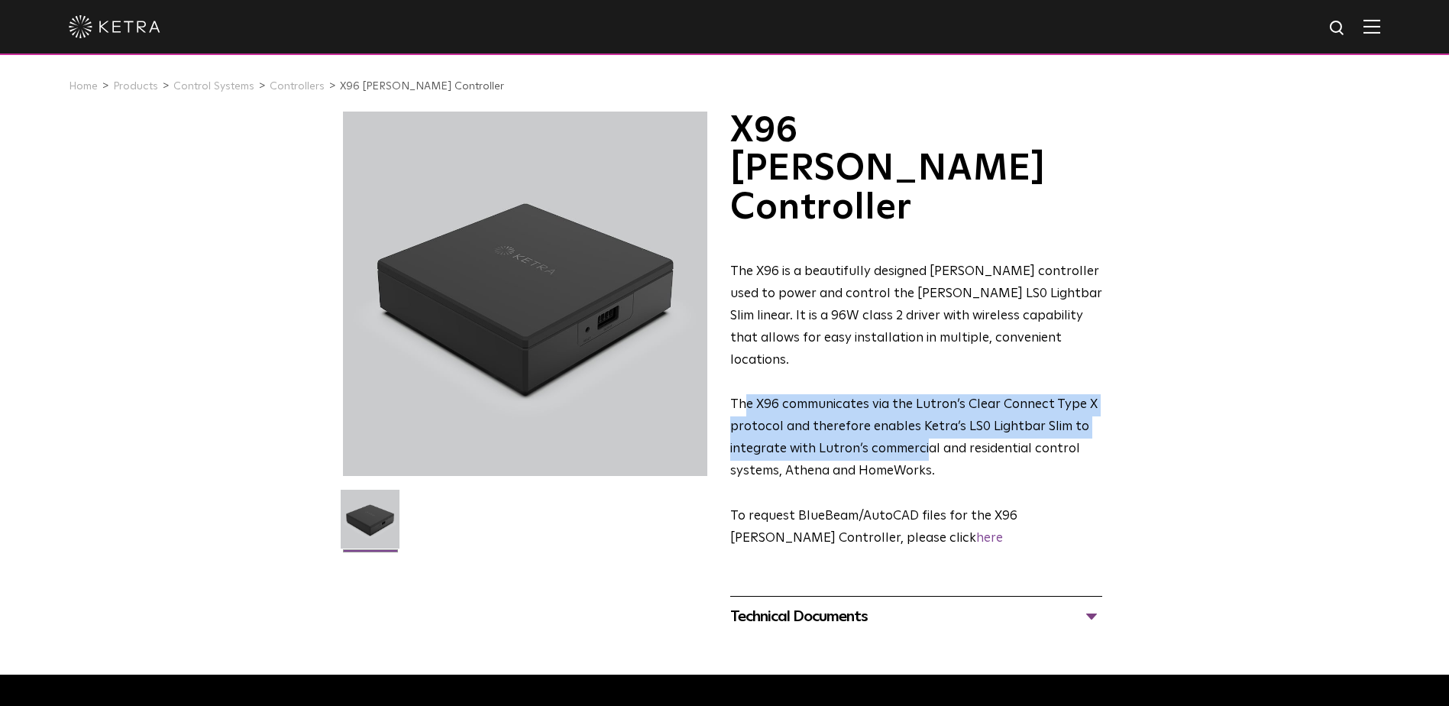
drag, startPoint x: 756, startPoint y: 310, endPoint x: 925, endPoint y: 344, distance: 172.2
click at [925, 398] on span "The X96 communicates via the Lutron’s Clear Connect Type X protocol and therefo…" at bounding box center [913, 437] width 367 height 79
click at [888, 394] on p "The X96 communicates via the Lutron’s Clear Connect Type X protocol and therefo…" at bounding box center [916, 438] width 372 height 89
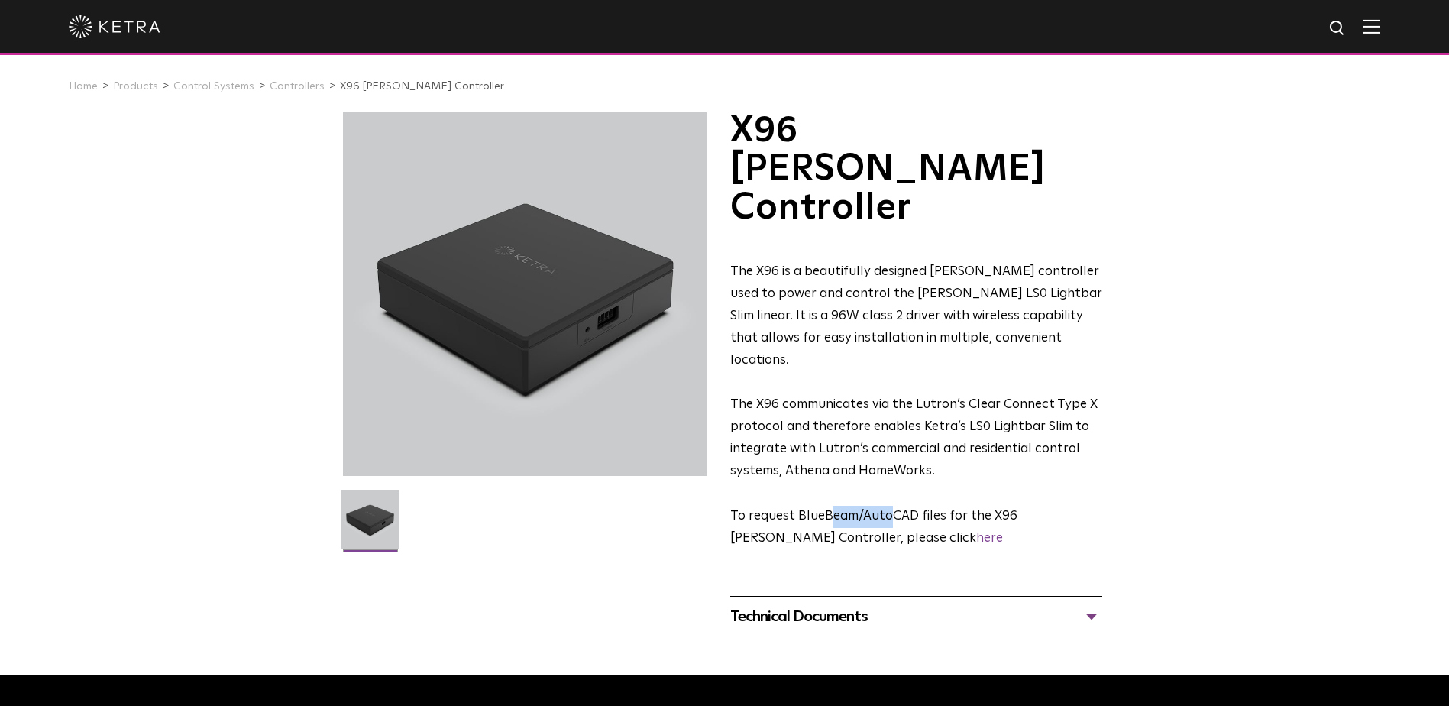
drag, startPoint x: 835, startPoint y: 419, endPoint x: 887, endPoint y: 422, distance: 52.0
click at [887, 509] on span "​To request BlueBeam/AutoCAD files for the X96 Ketra Controller, please click h…" at bounding box center [873, 526] width 287 height 35
click at [888, 509] on span "​To request BlueBeam/AutoCAD files for the X96 Ketra Controller, please click h…" at bounding box center [873, 526] width 287 height 35
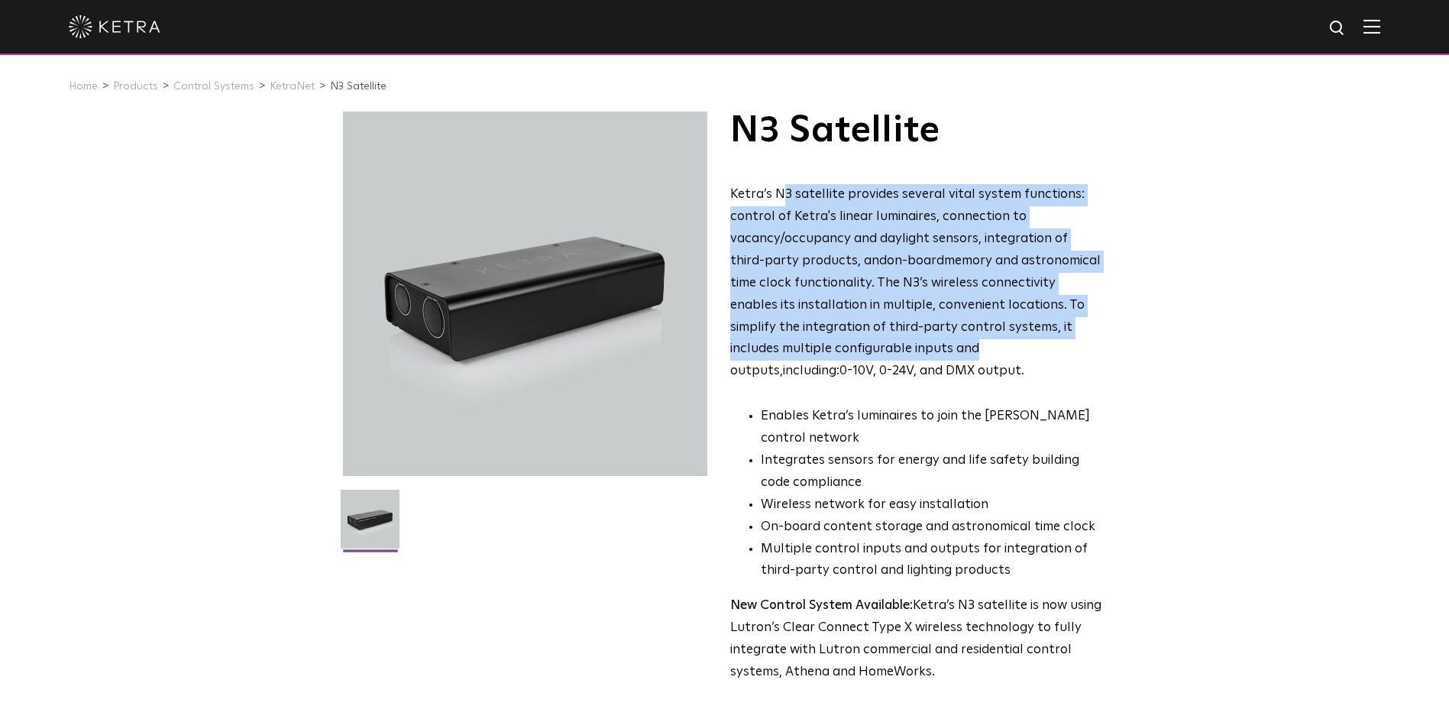
drag, startPoint x: 784, startPoint y: 192, endPoint x: 860, endPoint y: 354, distance: 179.4
click at [860, 354] on p "Ketra’s N3 satellite provides several vital system functions: control of Ketra'…" at bounding box center [916, 283] width 372 height 199
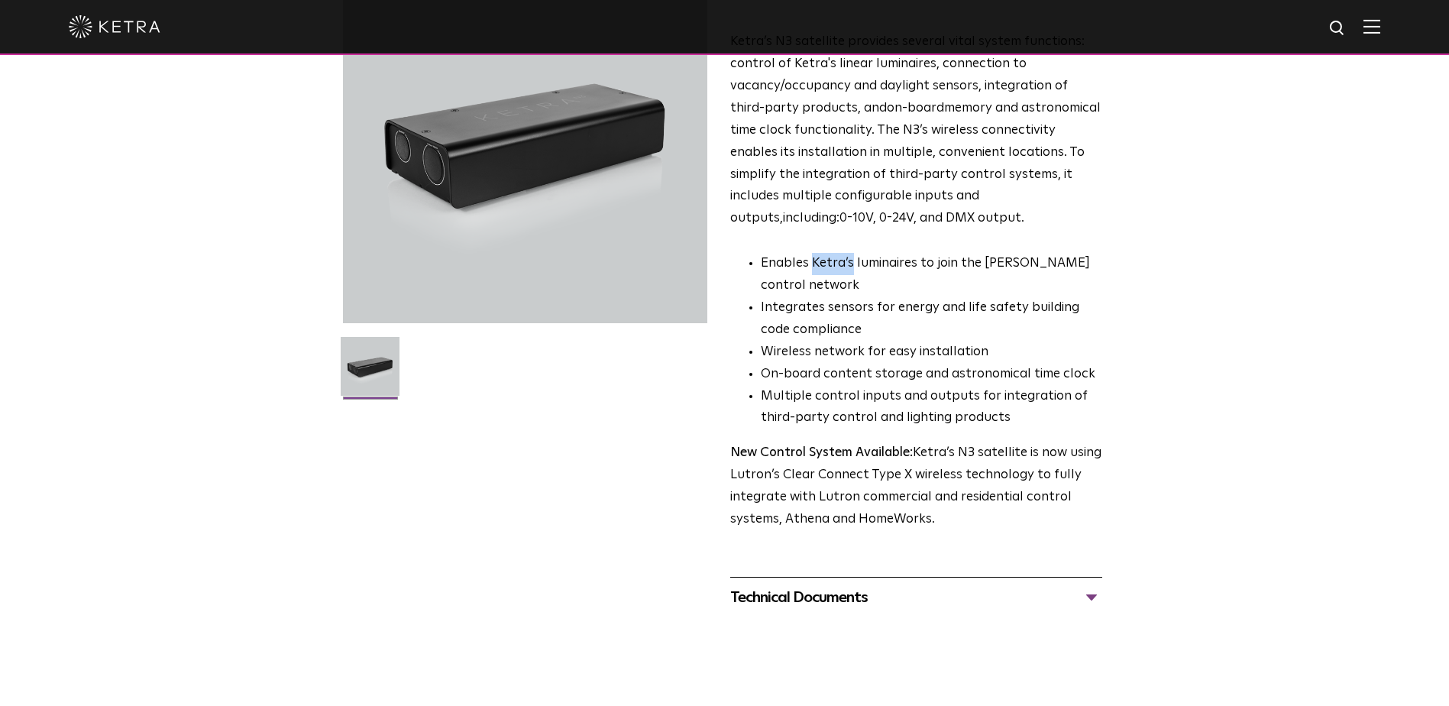
drag, startPoint x: 810, startPoint y: 257, endPoint x: 849, endPoint y: 268, distance: 40.4
click at [849, 268] on li "Enables Ketra’s luminaires to join the [PERSON_NAME] control network" at bounding box center [931, 275] width 341 height 44
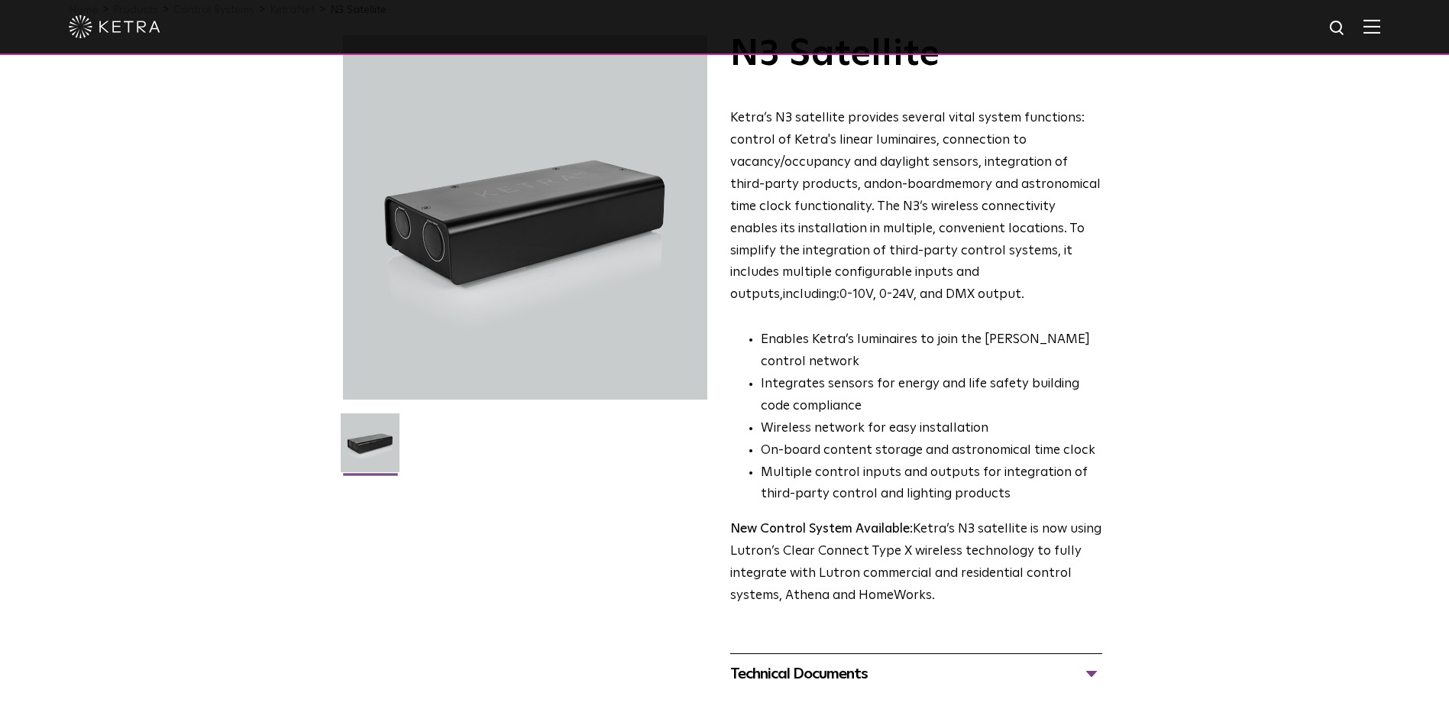
click at [813, 355] on li "Enables Ketra’s luminaires to join the [PERSON_NAME] control network" at bounding box center [931, 351] width 341 height 44
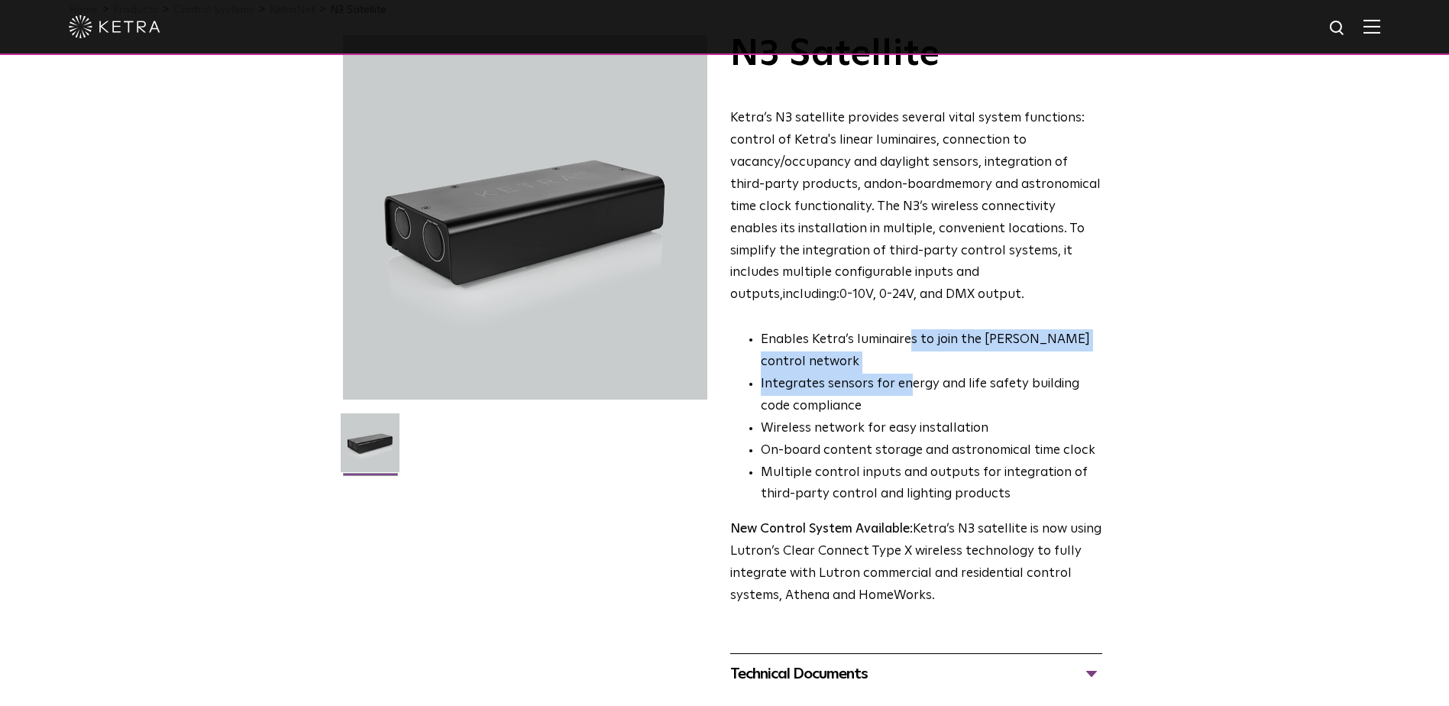
drag, startPoint x: 906, startPoint y: 349, endPoint x: 903, endPoint y: 386, distance: 36.7
click at [903, 386] on ul "Enables Ketra’s luminaires to join the [PERSON_NAME] control network Integrates…" at bounding box center [916, 417] width 372 height 176
click at [903, 386] on li "Integrates sensors for energy and life safety building code compliance" at bounding box center [931, 395] width 341 height 44
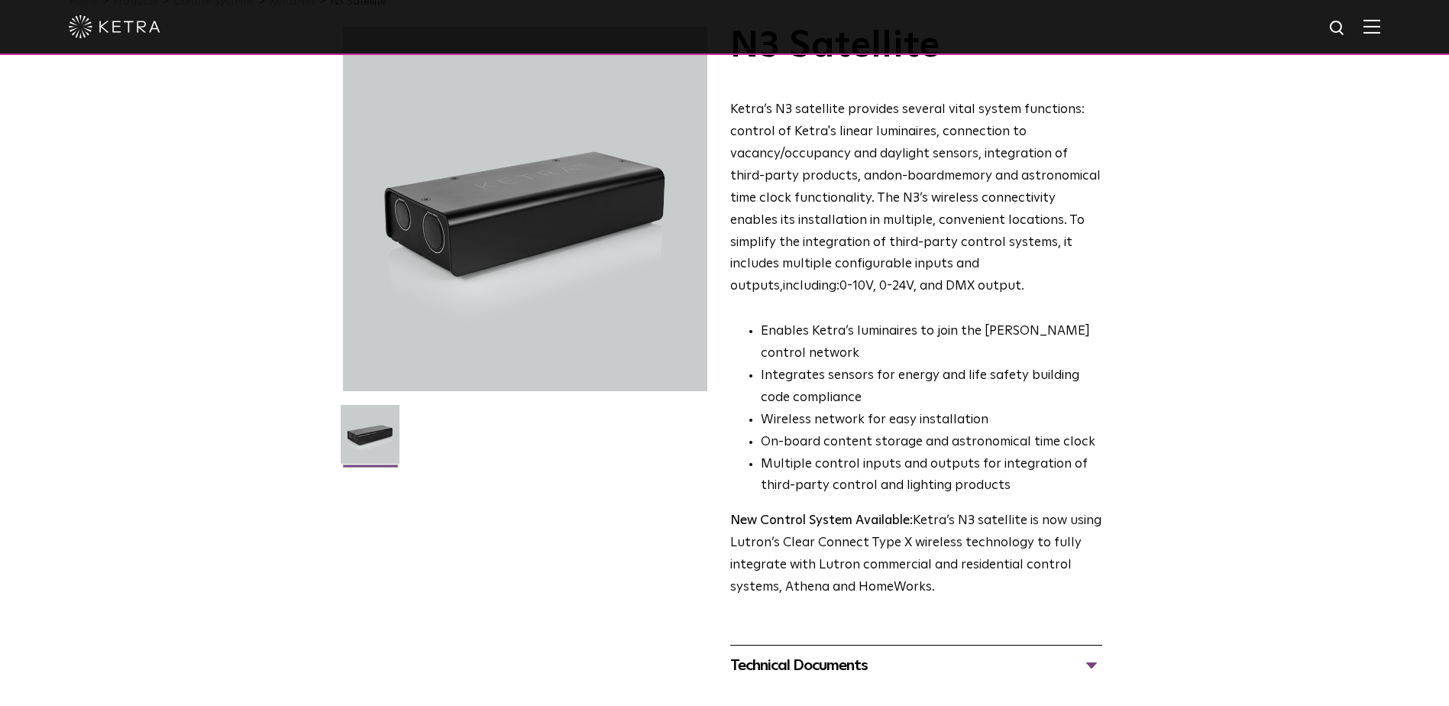
scroll to position [8, 0]
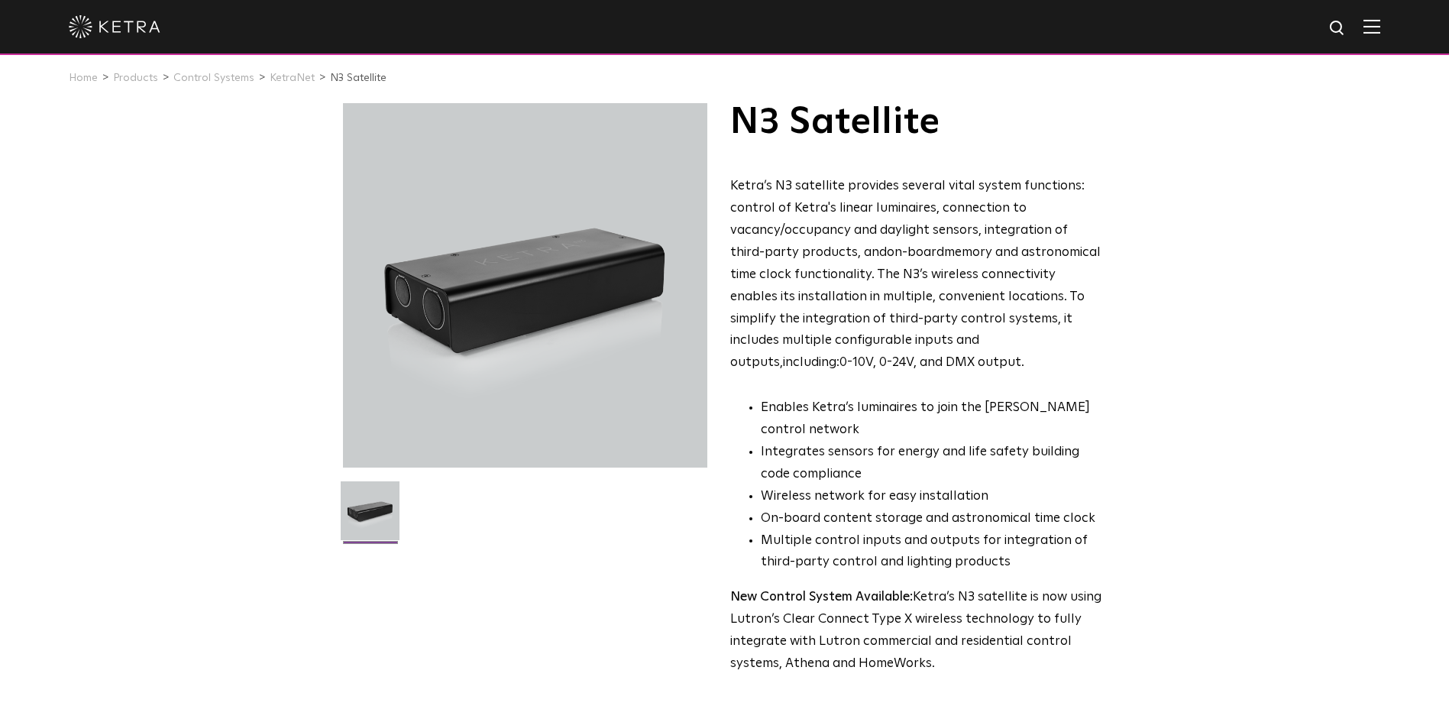
drag, startPoint x: 907, startPoint y: 191, endPoint x: 968, endPoint y: 370, distance: 188.9
click at [968, 370] on p "Ketra’s N3 satellite provides several vital system functions: control of Ketra'…" at bounding box center [916, 275] width 372 height 199
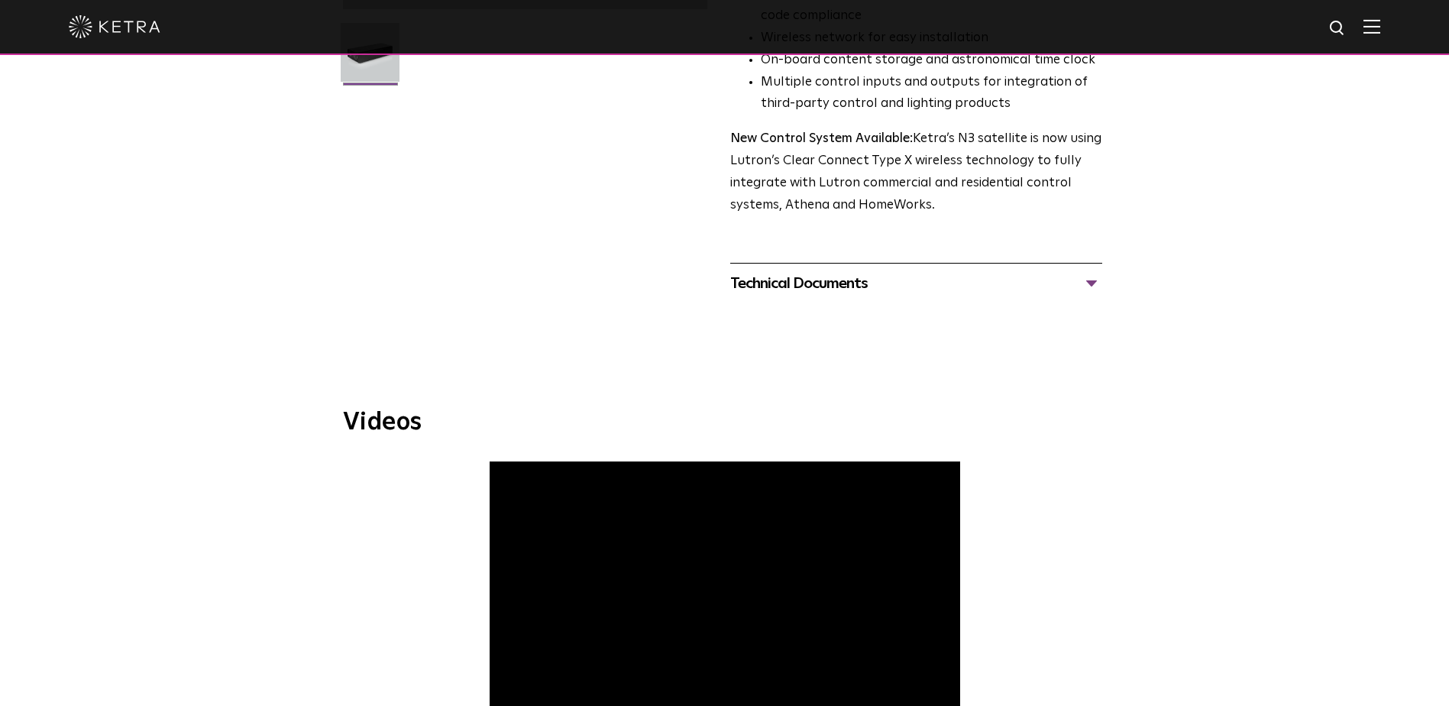
scroll to position [390, 0]
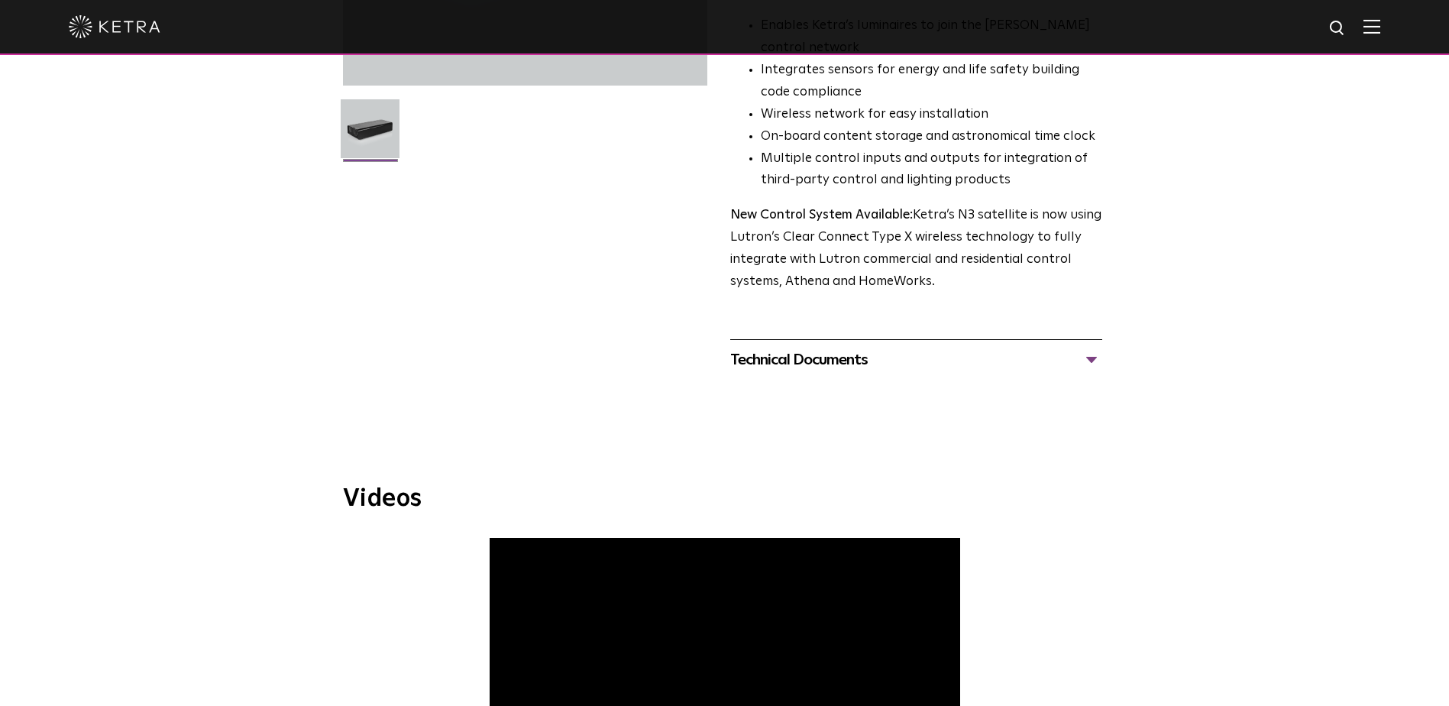
click at [875, 371] on div "Technical Documents" at bounding box center [916, 359] width 372 height 24
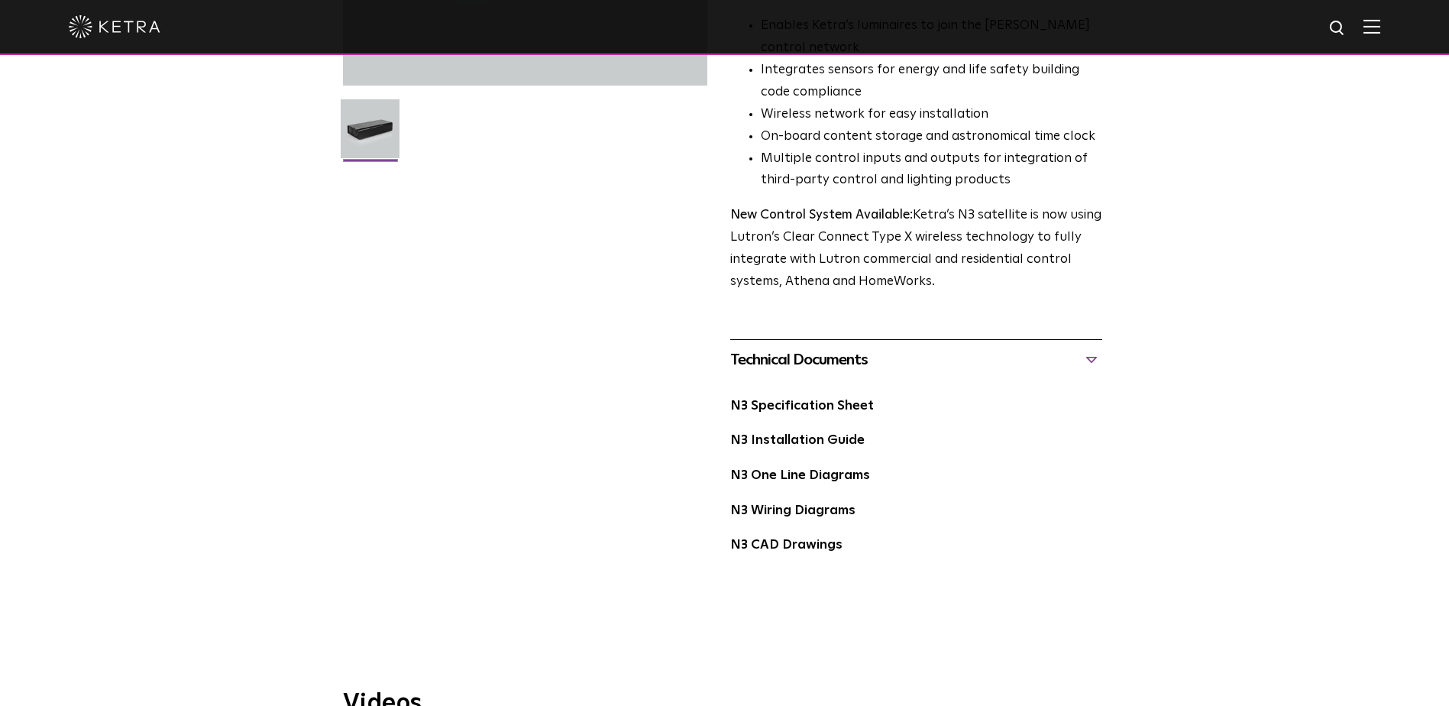
scroll to position [314, 0]
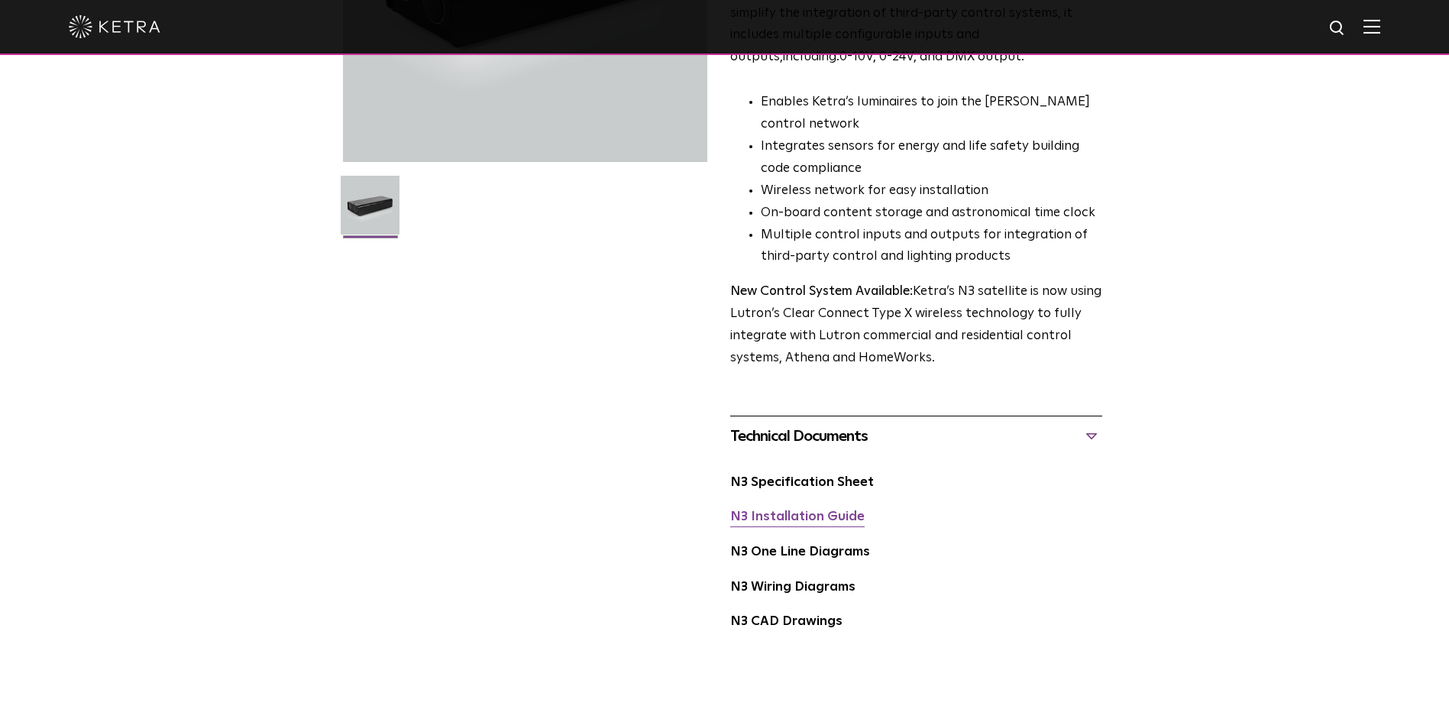
drag, startPoint x: 830, startPoint y: 439, endPoint x: 815, endPoint y: 521, distance: 83.1
click at [815, 521] on link "N3 Installation Guide" at bounding box center [797, 516] width 134 height 13
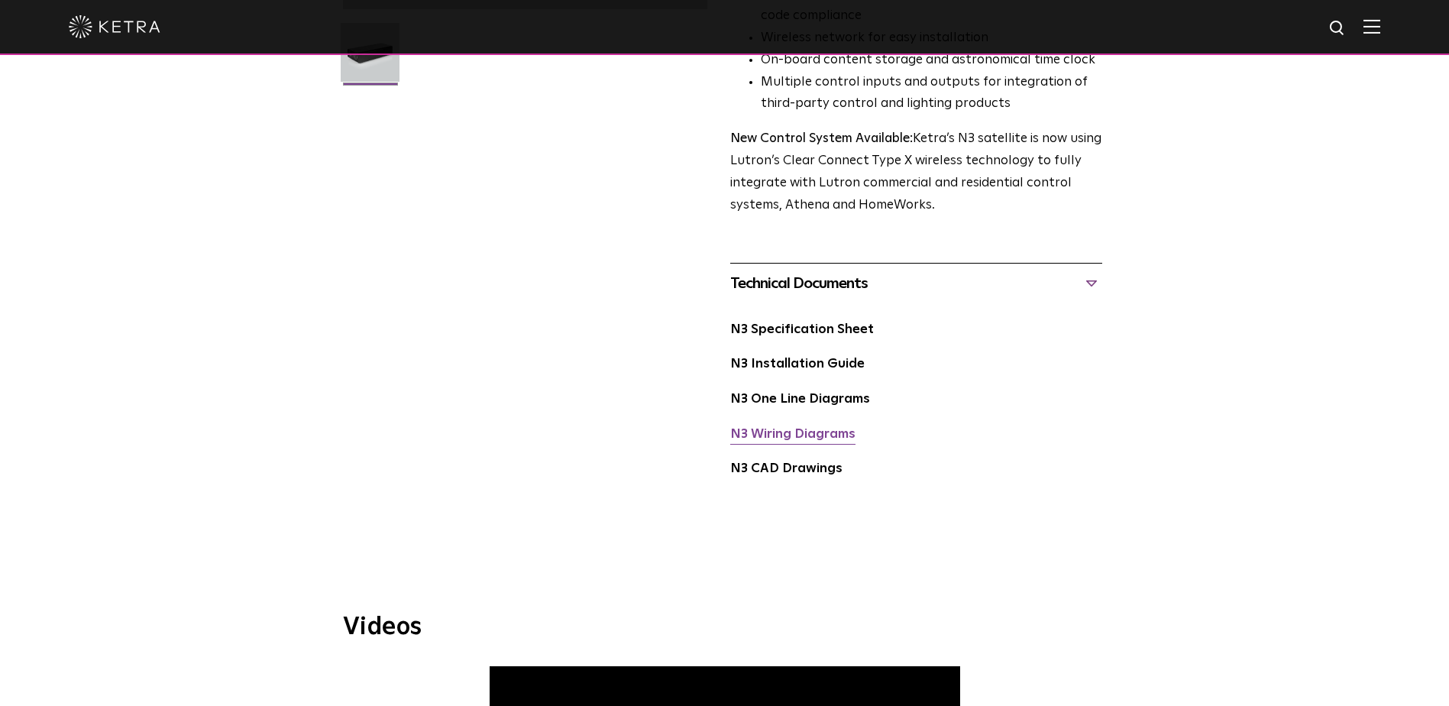
click at [839, 438] on link "N3 Wiring Diagrams" at bounding box center [792, 434] width 125 height 13
